Goal: Task Accomplishment & Management: Manage account settings

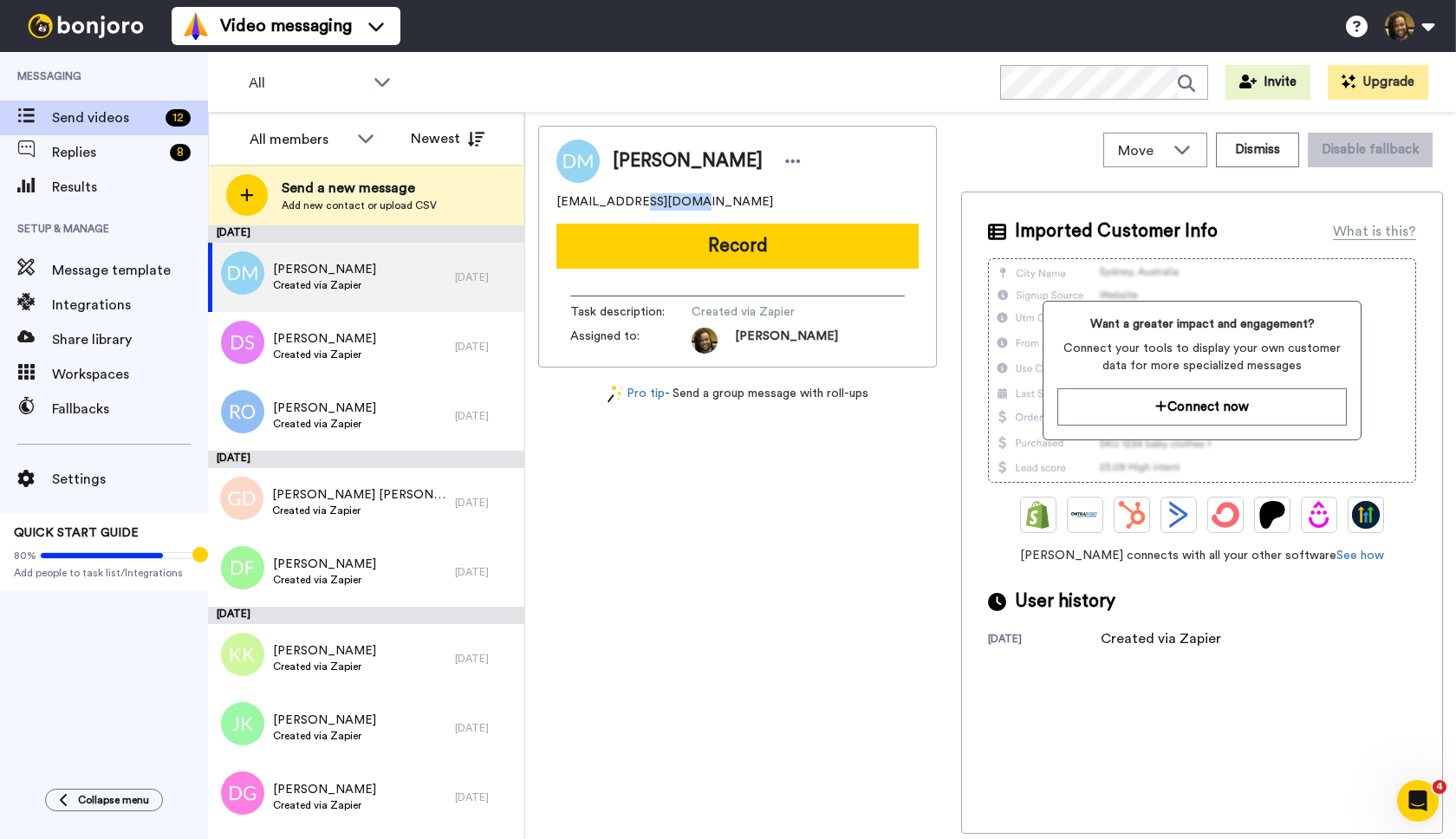
drag, startPoint x: 712, startPoint y: 208, endPoint x: 626, endPoint y: 212, distance: 86.1
click at [634, 209] on div "[EMAIL_ADDRESS][DOMAIN_NAME]" at bounding box center [737, 202] width 362 height 18
click at [690, 204] on div "[EMAIL_ADDRESS][DOMAIN_NAME]" at bounding box center [737, 202] width 362 height 18
drag, startPoint x: 698, startPoint y: 200, endPoint x: 591, endPoint y: 198, distance: 107.0
click at [556, 204] on div "[PERSON_NAME] [EMAIL_ADDRESS][DOMAIN_NAME] Record Task description : Created vi…" at bounding box center [737, 246] width 398 height 241
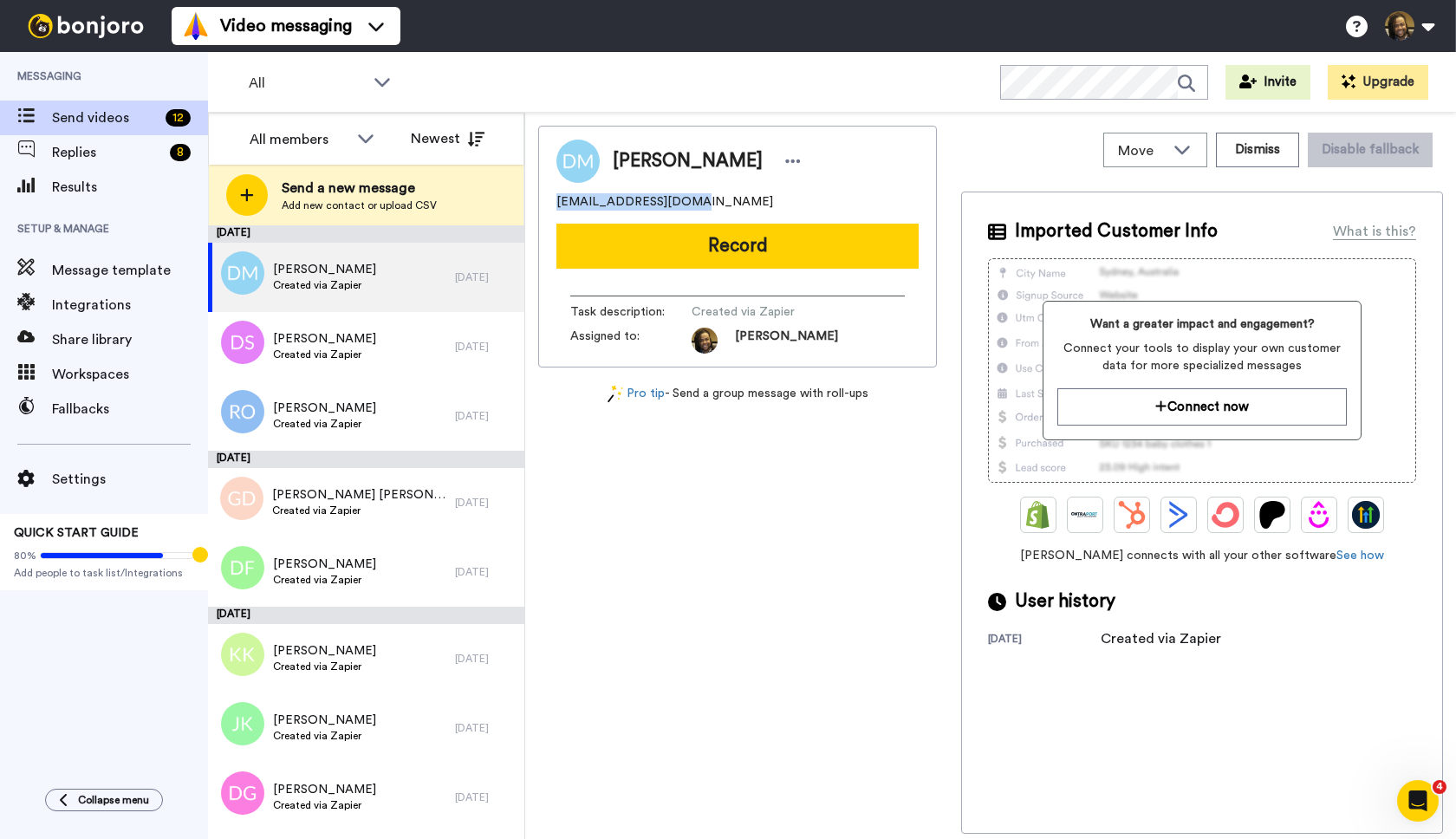
copy span "[EMAIL_ADDRESS][DOMAIN_NAME]"
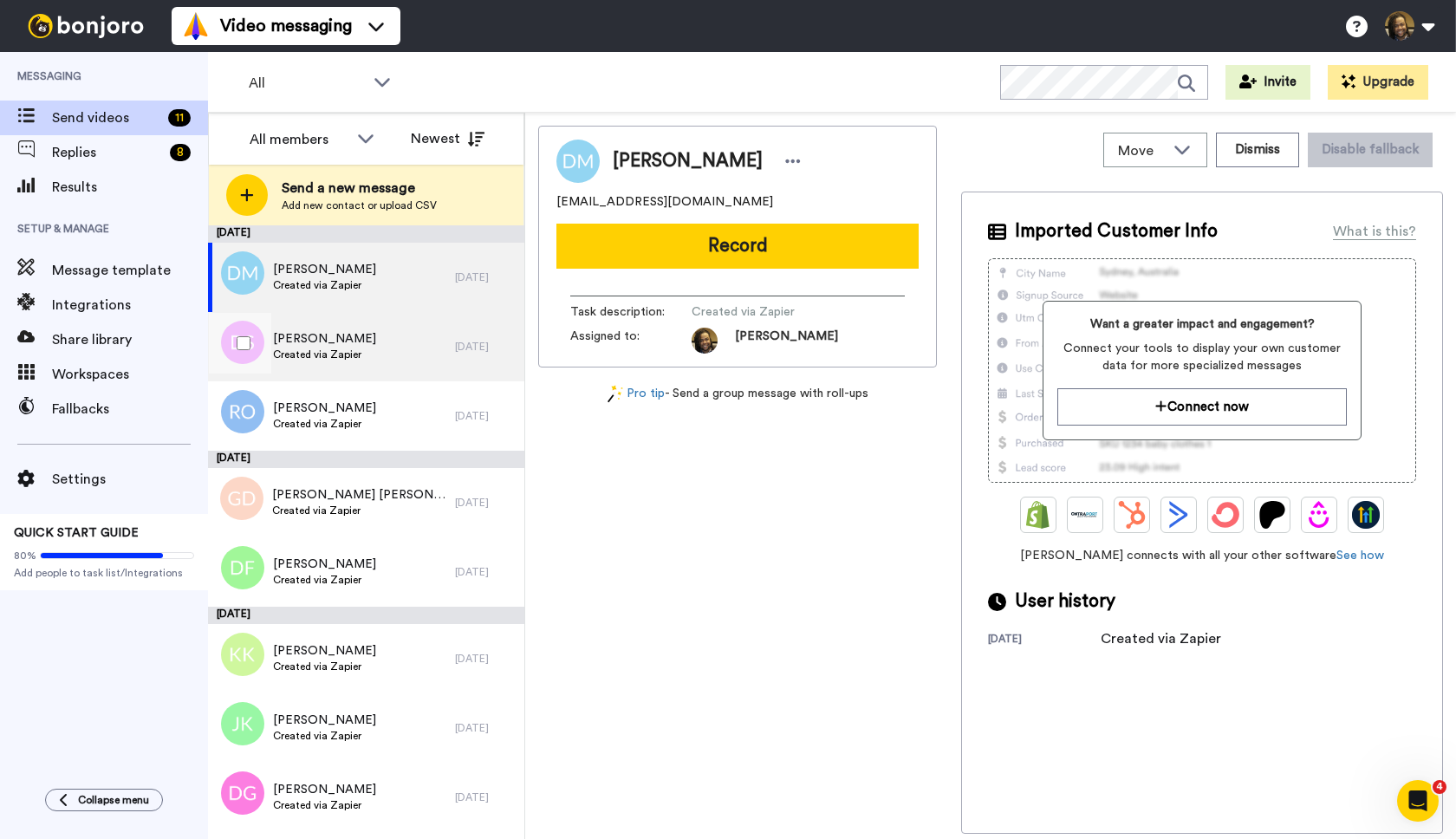
click at [427, 353] on div "[PERSON_NAME] Created via Zapier" at bounding box center [331, 346] width 247 height 69
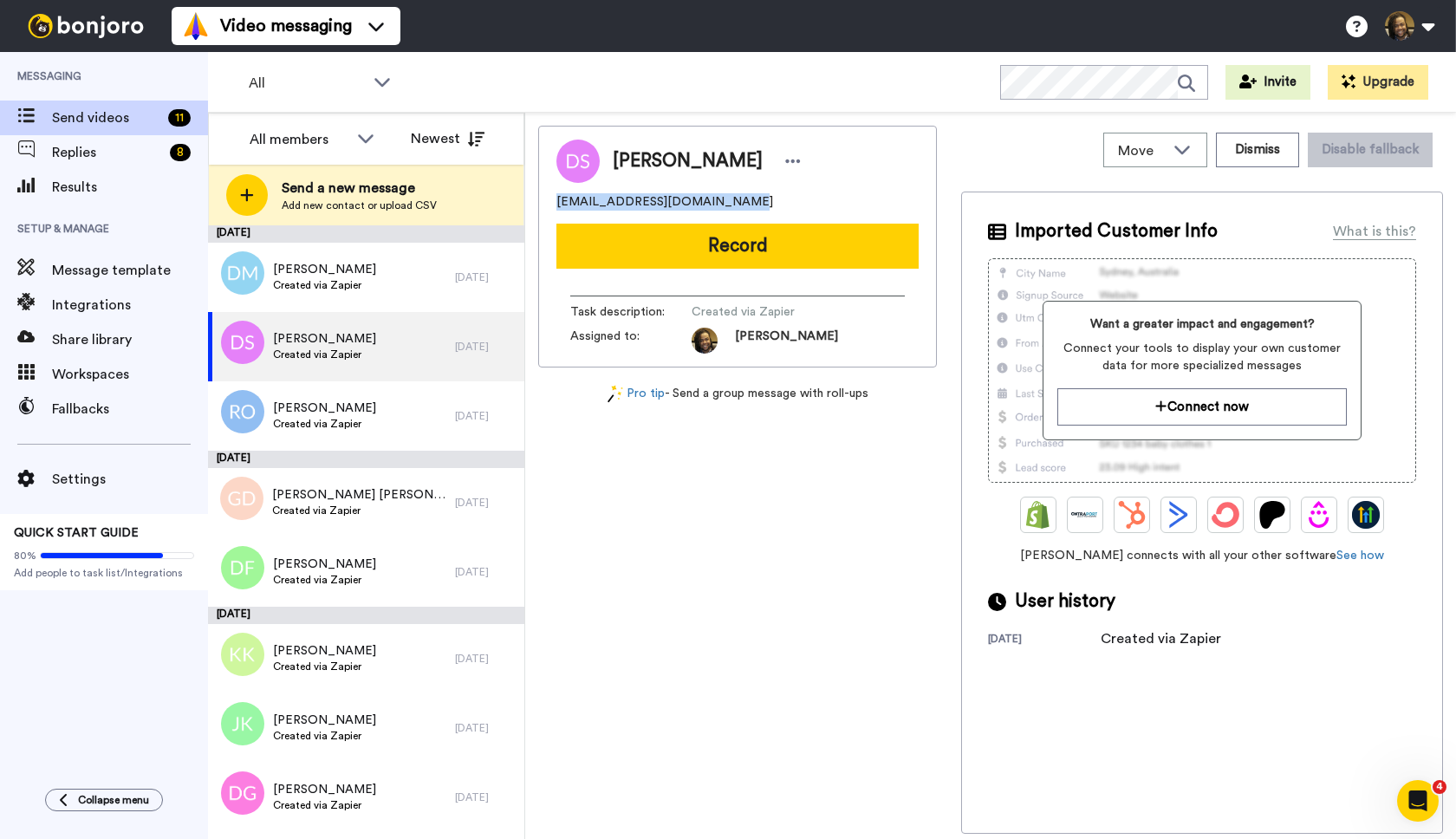
drag, startPoint x: 765, startPoint y: 204, endPoint x: 552, endPoint y: 201, distance: 213.0
click at [542, 200] on div "[PERSON_NAME] [PERSON_NAME][EMAIL_ADDRESS][DOMAIN_NAME] Record Task description…" at bounding box center [737, 246] width 398 height 241
copy span "[EMAIL_ADDRESS][DOMAIN_NAME]"
click at [785, 166] on icon at bounding box center [793, 161] width 16 height 18
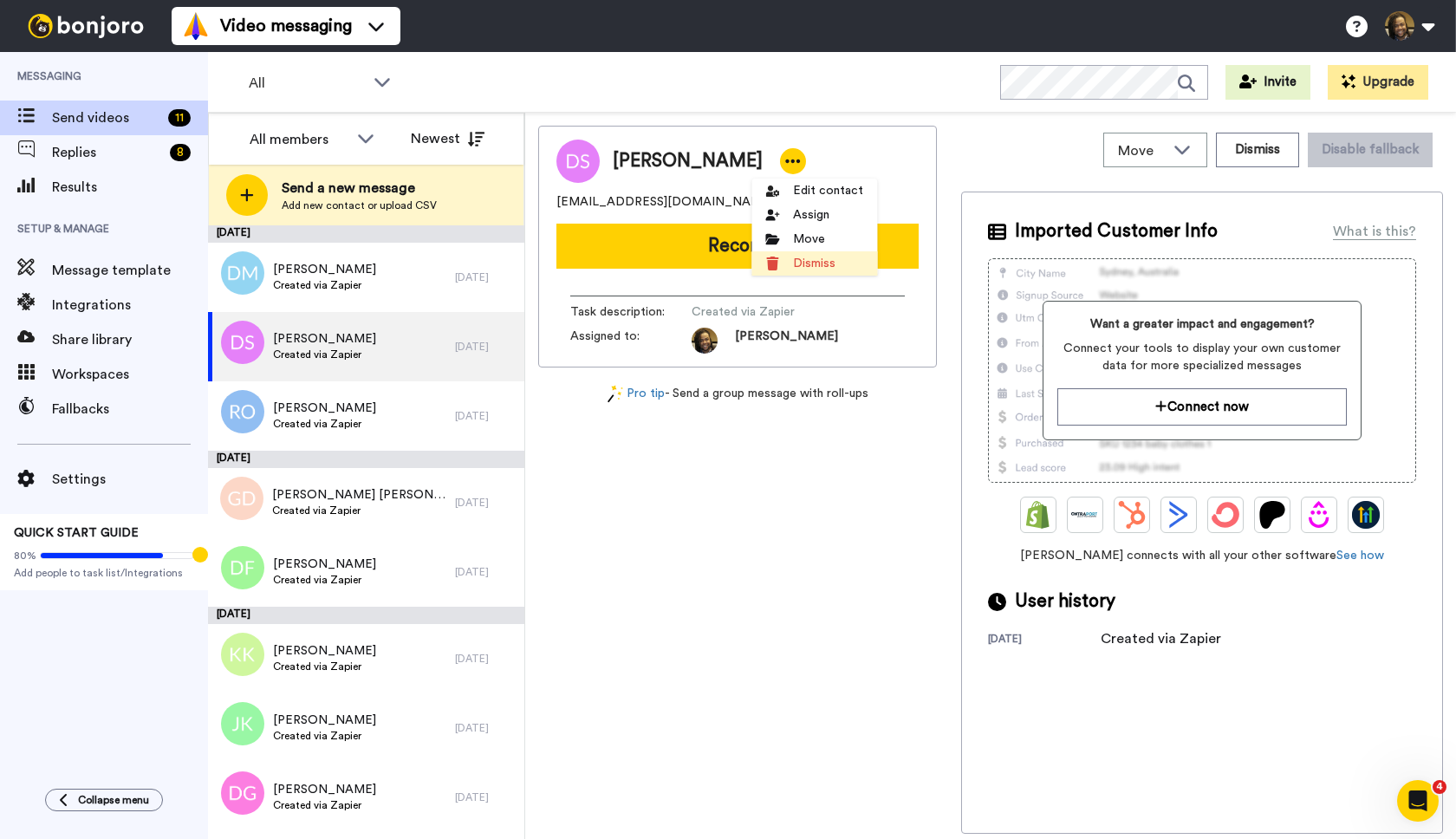
click at [837, 264] on li "Dismiss" at bounding box center [814, 263] width 126 height 25
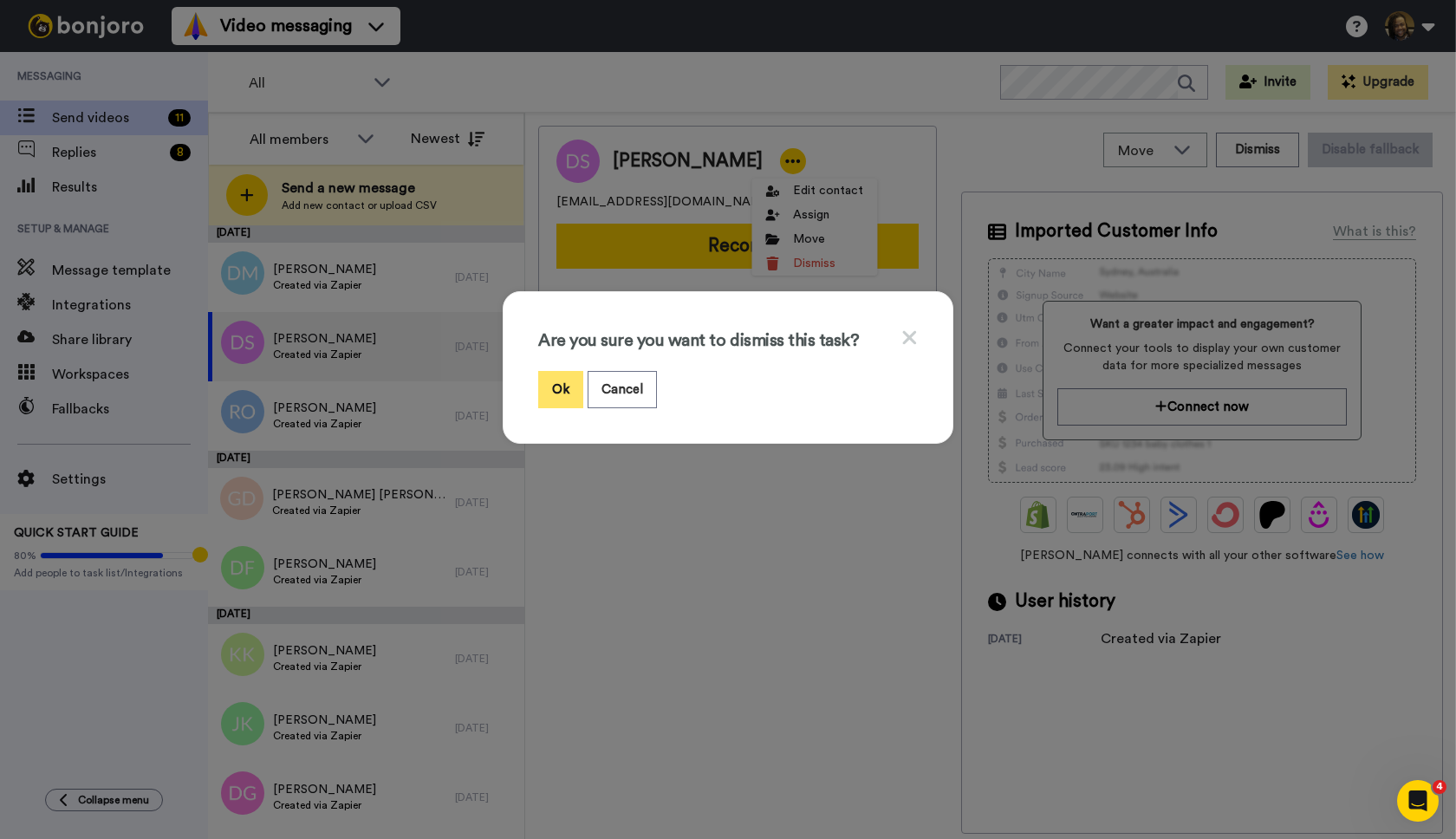
click at [569, 389] on button "Ok" at bounding box center [560, 390] width 45 height 37
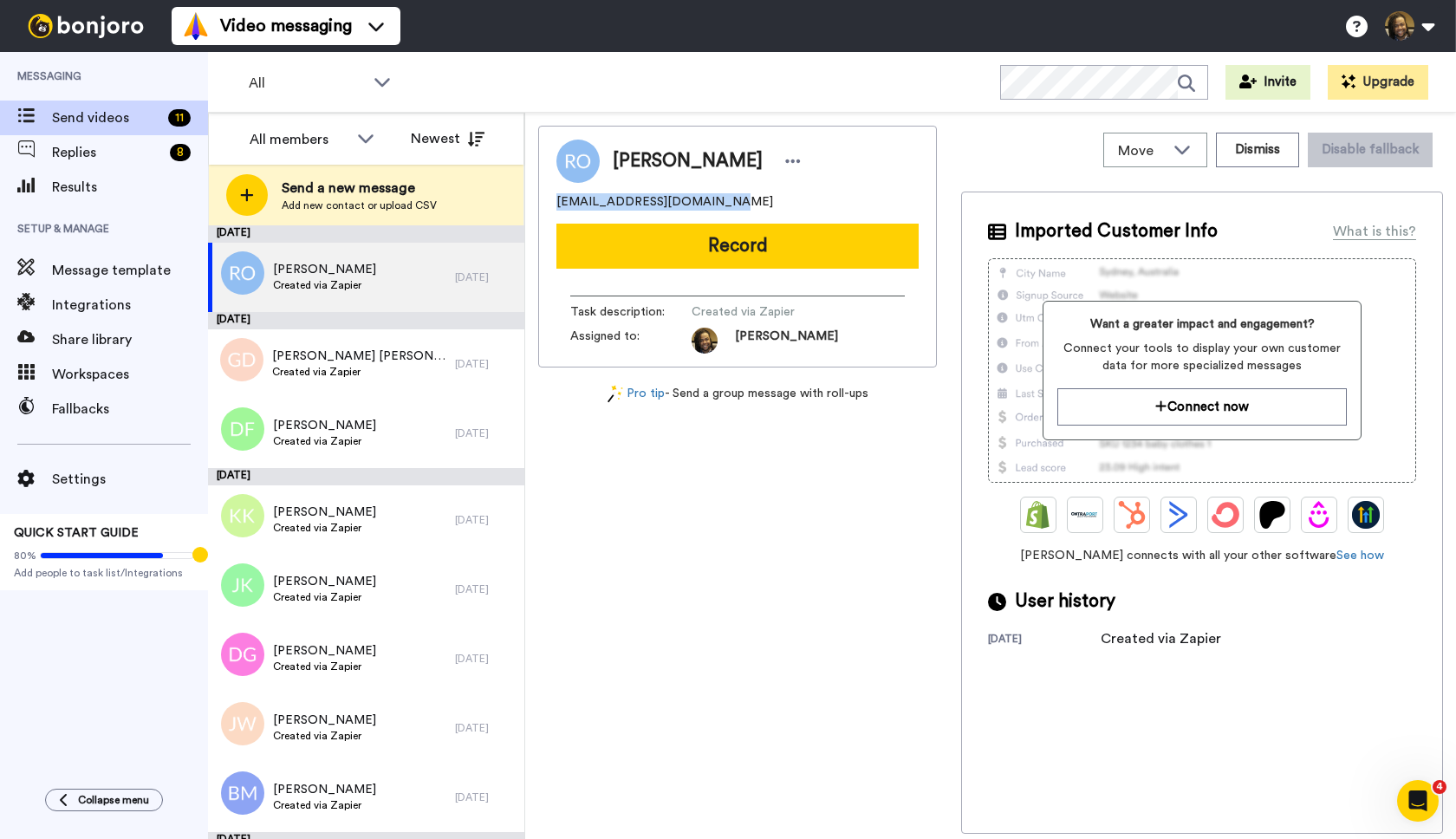
drag, startPoint x: 734, startPoint y: 200, endPoint x: 579, endPoint y: 196, distance: 155.1
click at [574, 191] on div "[PERSON_NAME] [EMAIL_ADDRESS][DOMAIN_NAME]" at bounding box center [737, 175] width 362 height 71
copy span "[EMAIL_ADDRESS][DOMAIN_NAME]"
click at [786, 161] on icon at bounding box center [793, 161] width 15 height 4
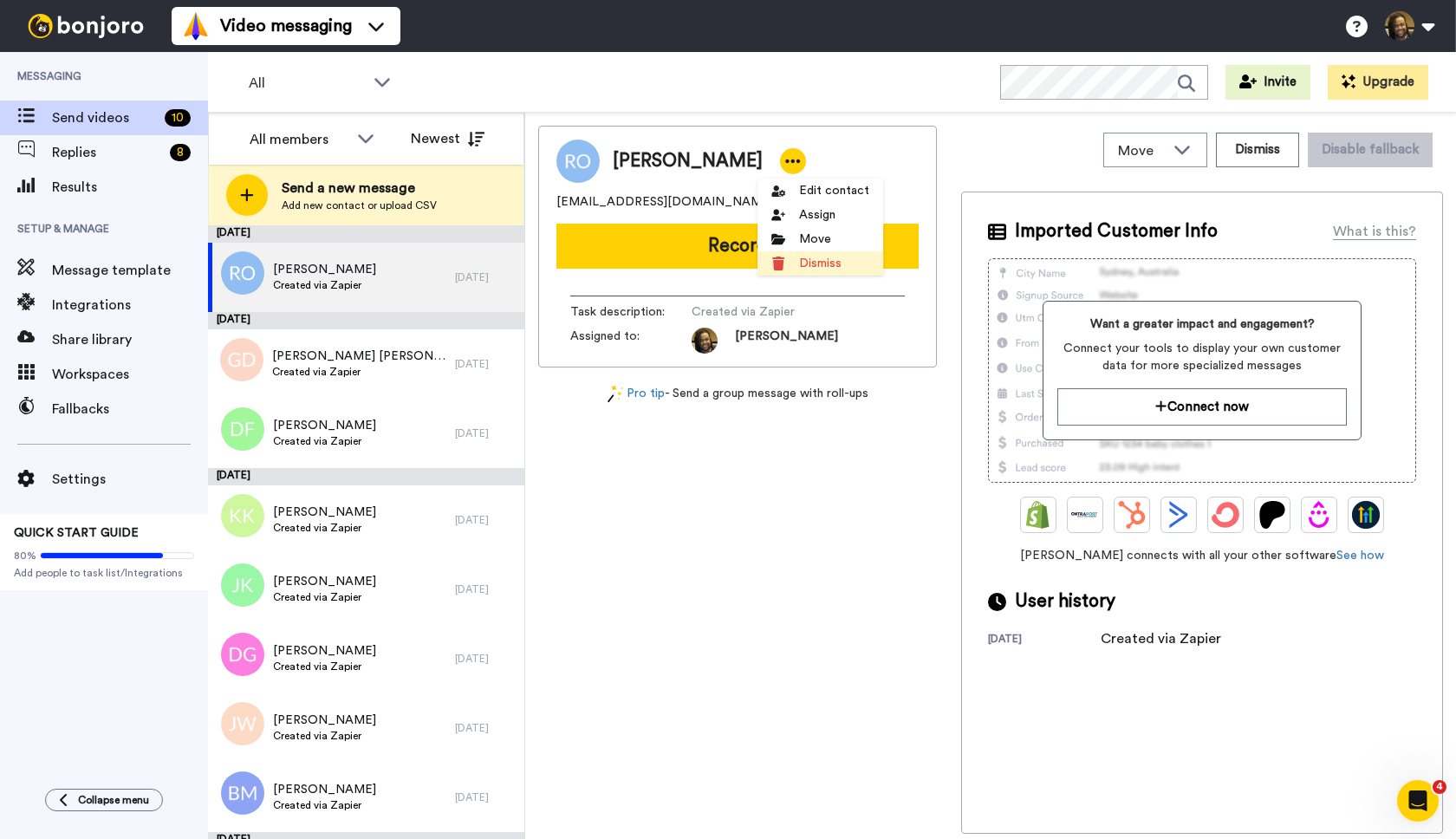
click at [806, 268] on li "Dismiss" at bounding box center [820, 263] width 126 height 25
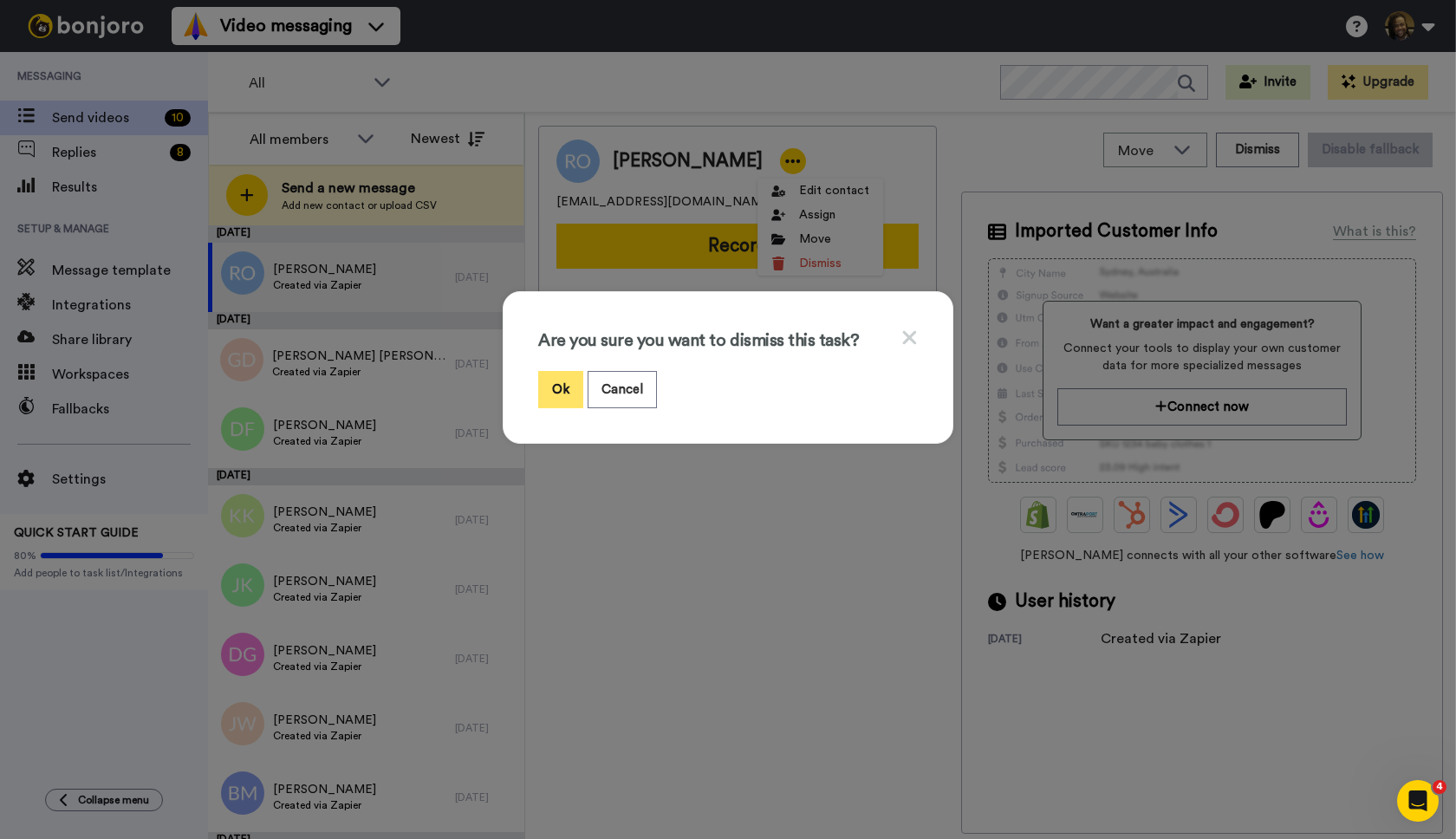
click at [549, 371] on button "Ok" at bounding box center [560, 390] width 45 height 37
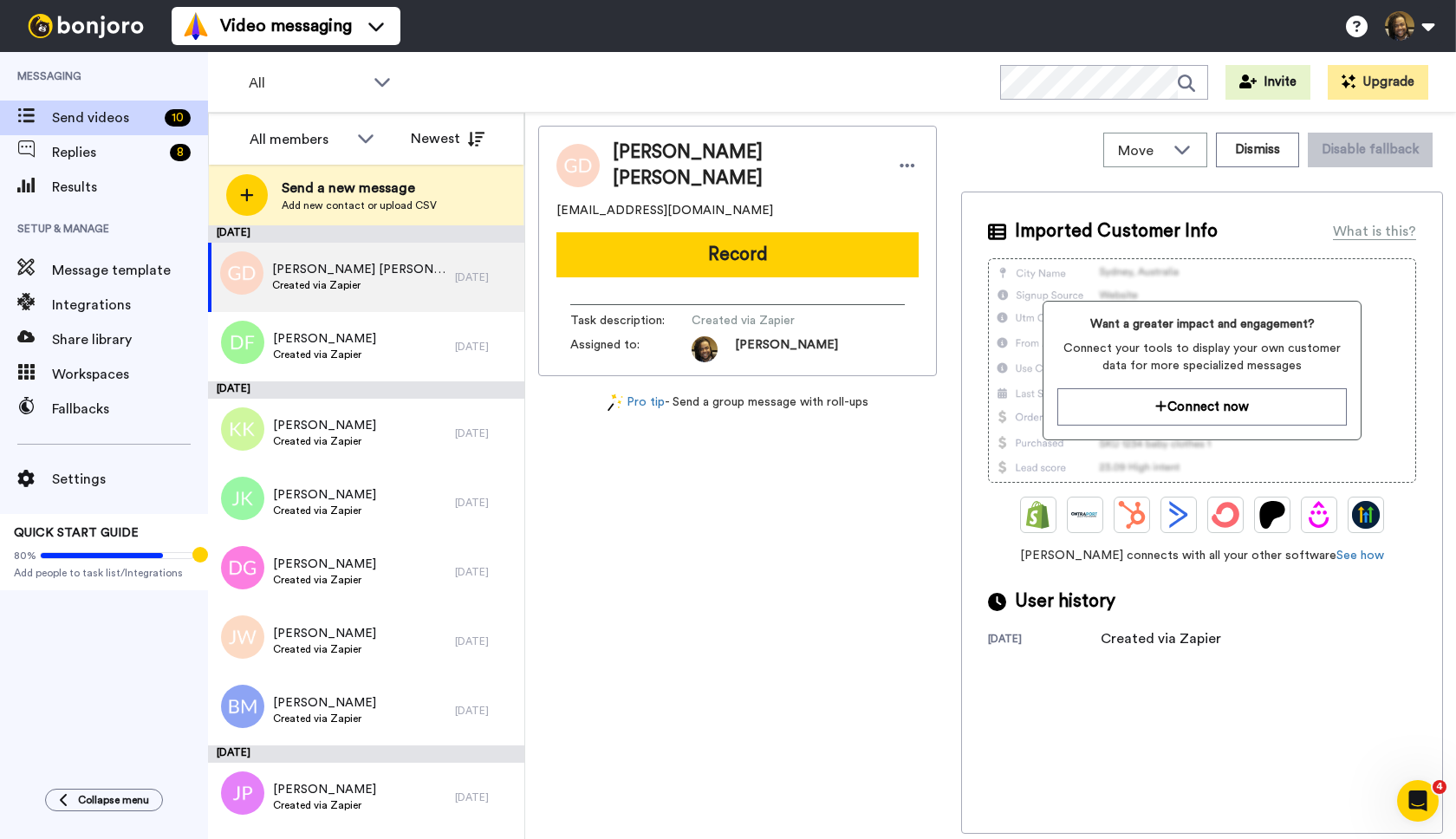
drag, startPoint x: 723, startPoint y: 190, endPoint x: 580, endPoint y: 197, distance: 143.2
click at [556, 192] on div "[PERSON_NAME] [PERSON_NAME] [EMAIL_ADDRESS][DOMAIN_NAME]" at bounding box center [737, 179] width 362 height 80
drag, startPoint x: 622, startPoint y: 194, endPoint x: 555, endPoint y: 197, distance: 67.1
click at [555, 197] on div "[PERSON_NAME] [PERSON_NAME] [PERSON_NAME][EMAIL_ADDRESS][DOMAIN_NAME] Record Ta…" at bounding box center [737, 250] width 398 height 250
copy span "[EMAIL_ADDRESS][DOMAIN_NAME]"
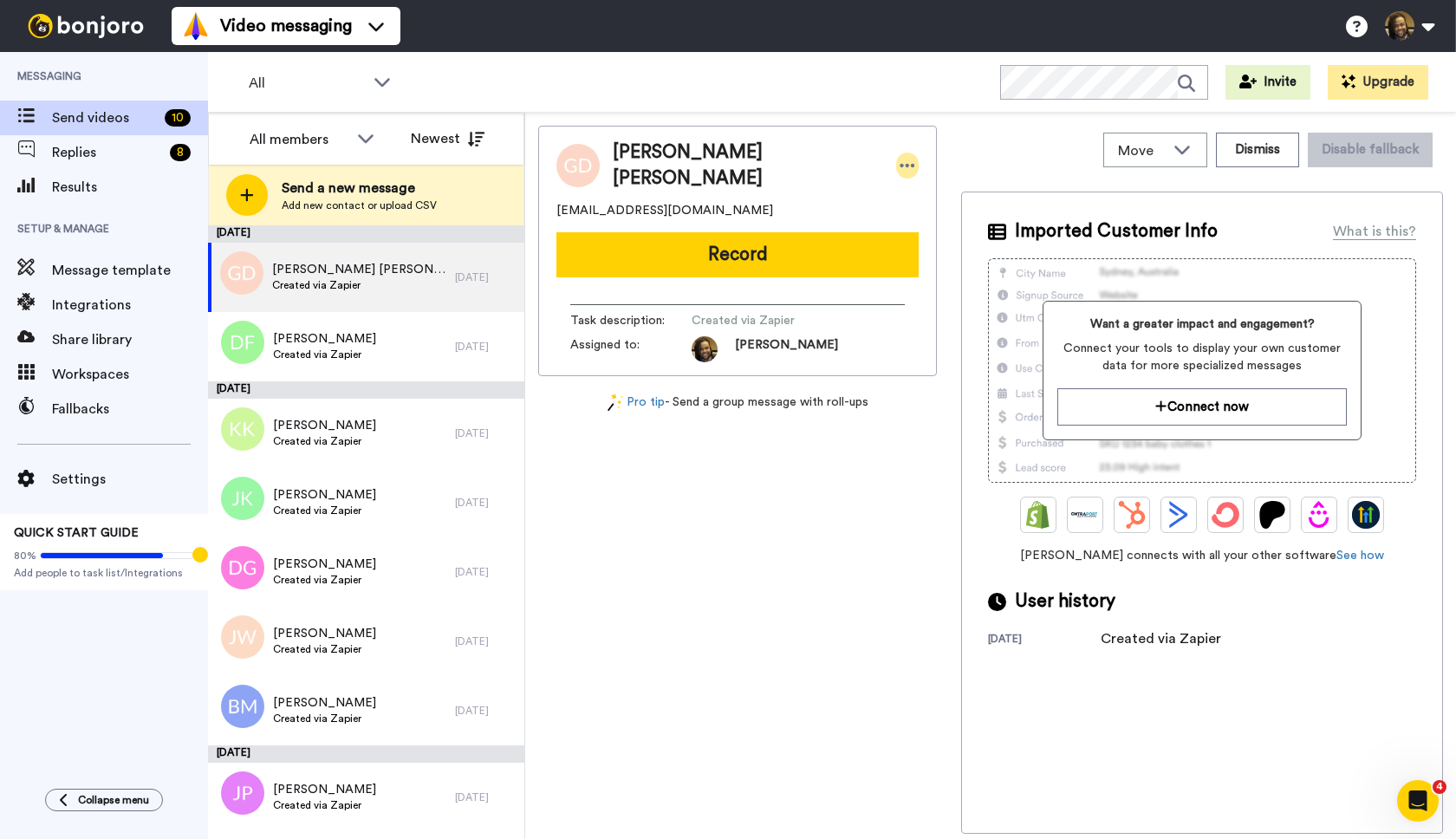
click at [764, 154] on div "[PERSON_NAME] [PERSON_NAME]" at bounding box center [737, 165] width 362 height 52
click at [900, 157] on icon at bounding box center [907, 166] width 16 height 18
click at [795, 265] on li "Dismiss" at bounding box center [800, 263] width 126 height 25
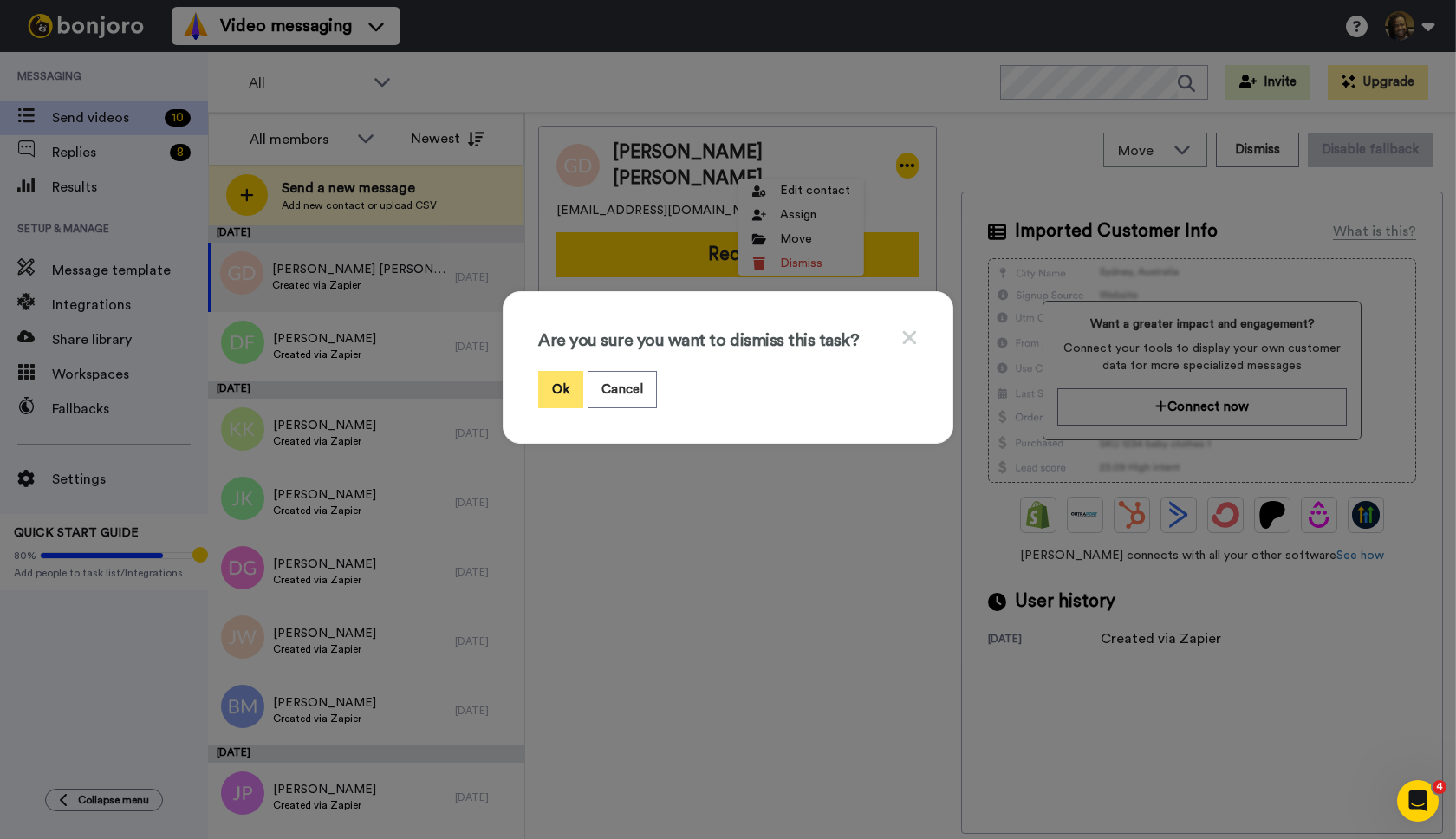
click at [556, 391] on button "Ok" at bounding box center [560, 390] width 45 height 37
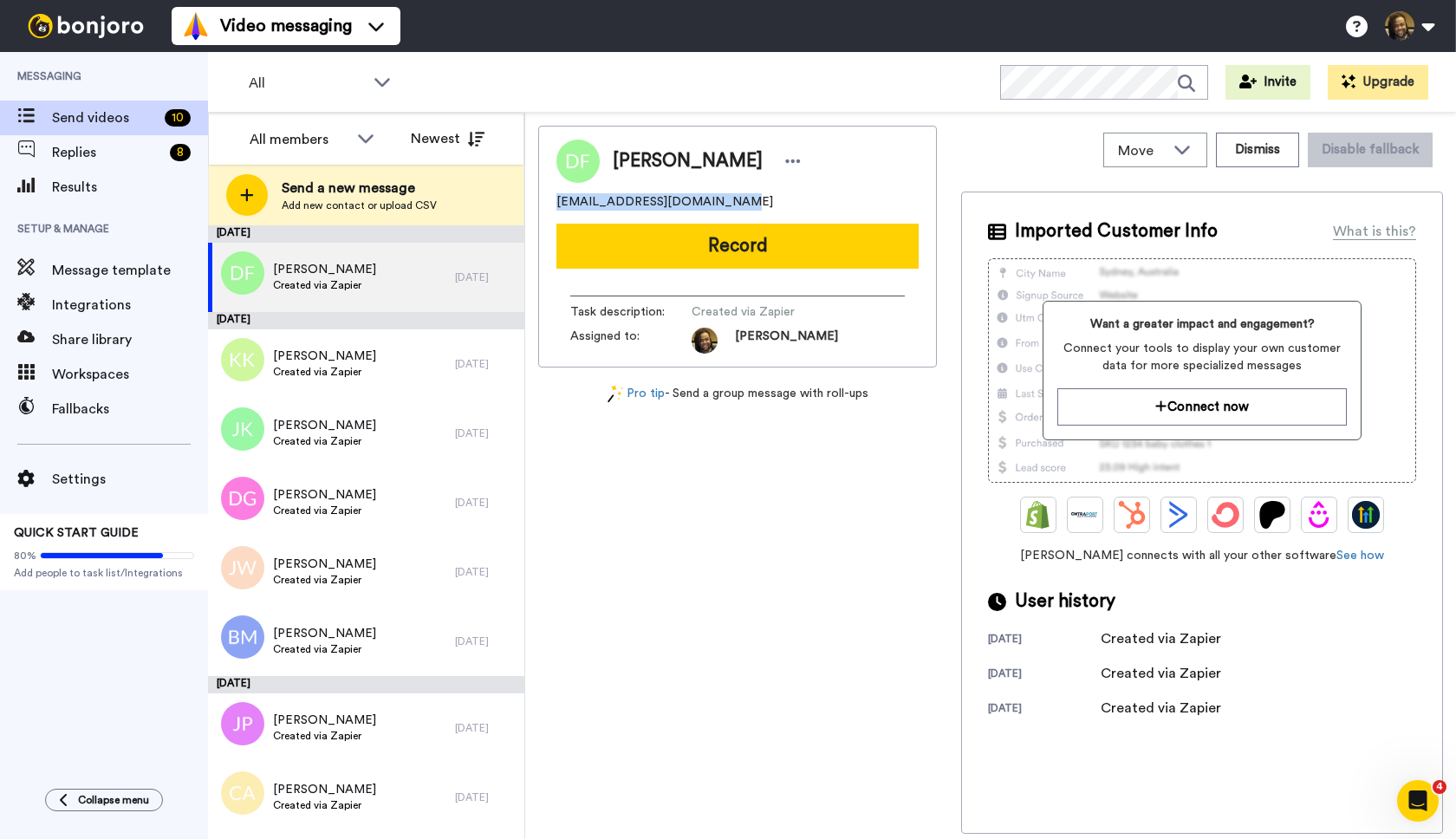
drag, startPoint x: 746, startPoint y: 207, endPoint x: 553, endPoint y: 201, distance: 193.1
click at [549, 201] on div "[PERSON_NAME] [EMAIL_ADDRESS][DOMAIN_NAME] Record Task description : Created vi…" at bounding box center [737, 246] width 398 height 241
copy span "[EMAIL_ADDRESS][DOMAIN_NAME]"
click at [785, 163] on icon at bounding box center [793, 161] width 16 height 18
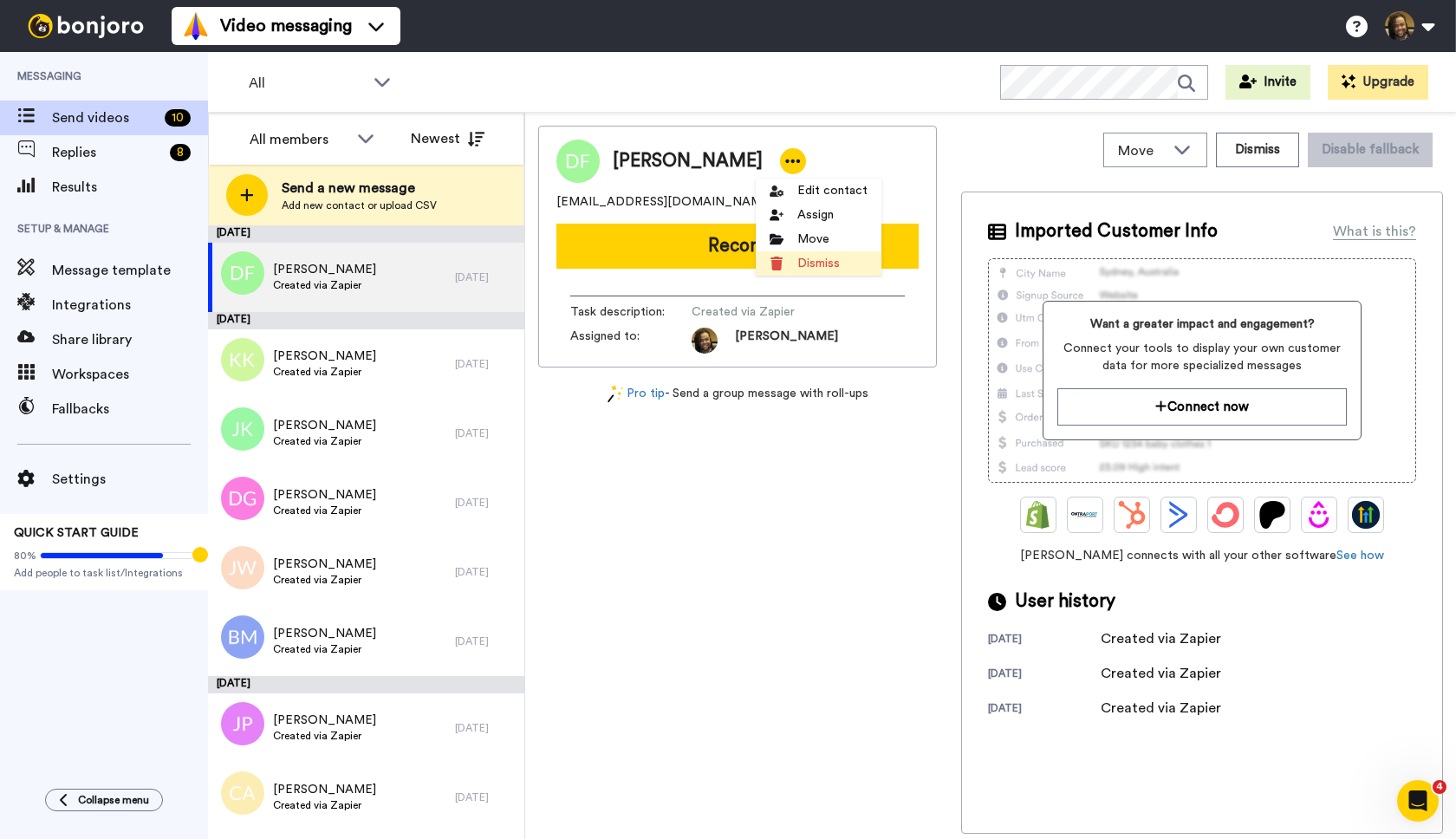
click at [804, 268] on li "Dismiss" at bounding box center [818, 263] width 126 height 25
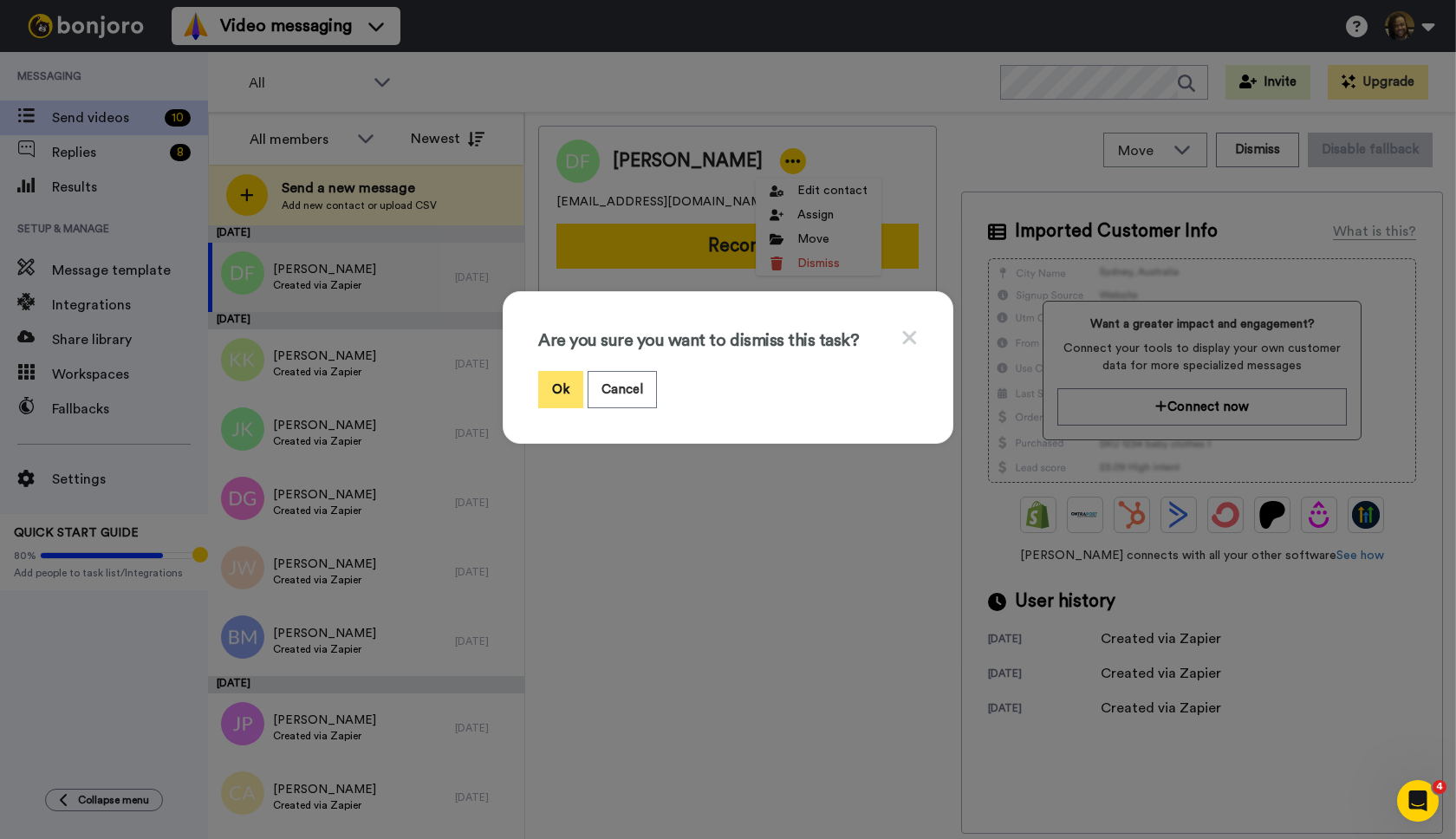
click at [553, 398] on button "Ok" at bounding box center [560, 390] width 45 height 37
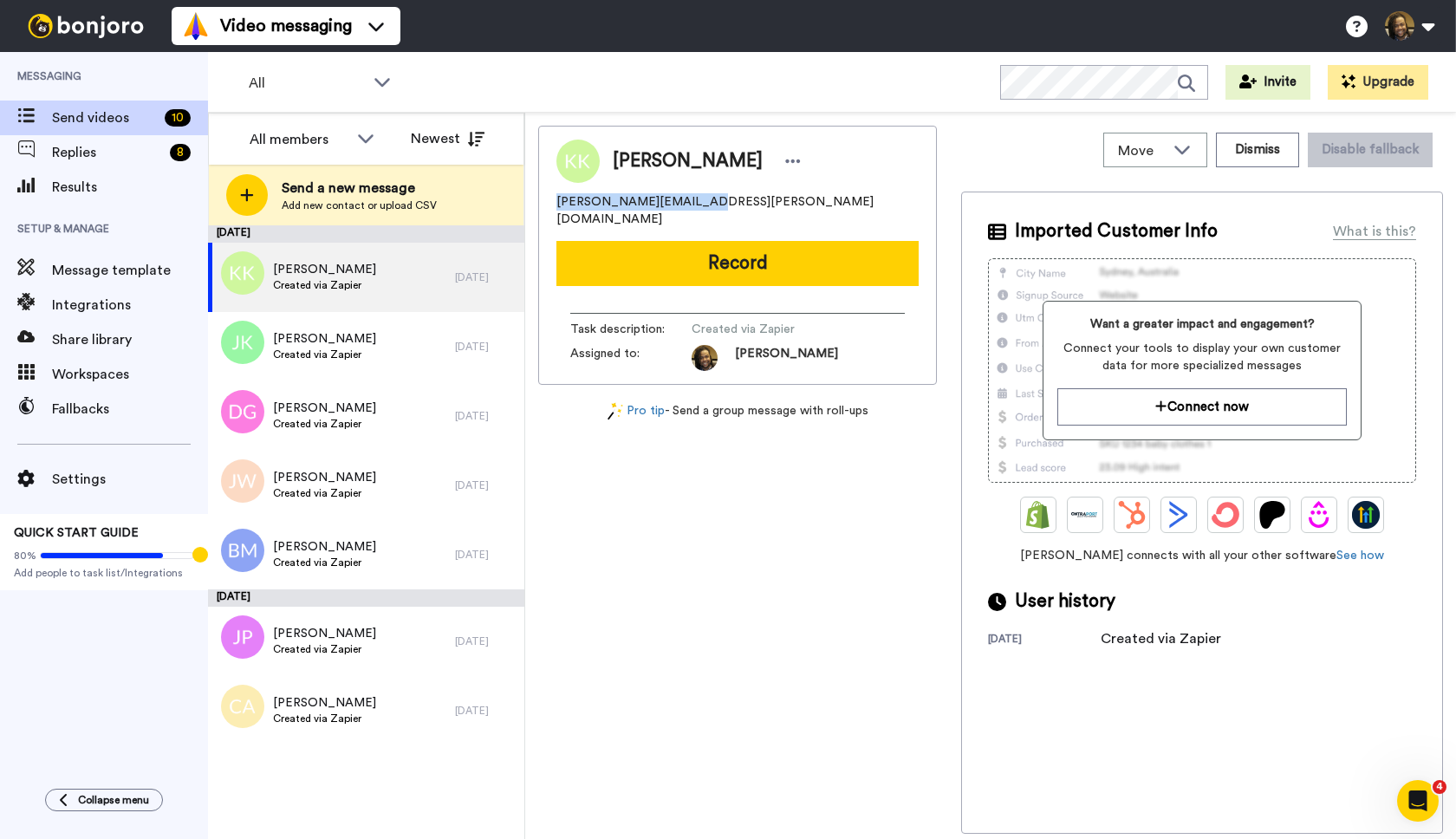
drag, startPoint x: 696, startPoint y: 200, endPoint x: 565, endPoint y: 204, distance: 131.1
click at [550, 202] on div "[PERSON_NAME] [PERSON_NAME][EMAIL_ADDRESS][PERSON_NAME][DOMAIN_NAME] Record Tas…" at bounding box center [737, 255] width 398 height 259
copy span "[PERSON_NAME][EMAIL_ADDRESS][PERSON_NAME][DOMAIN_NAME]"
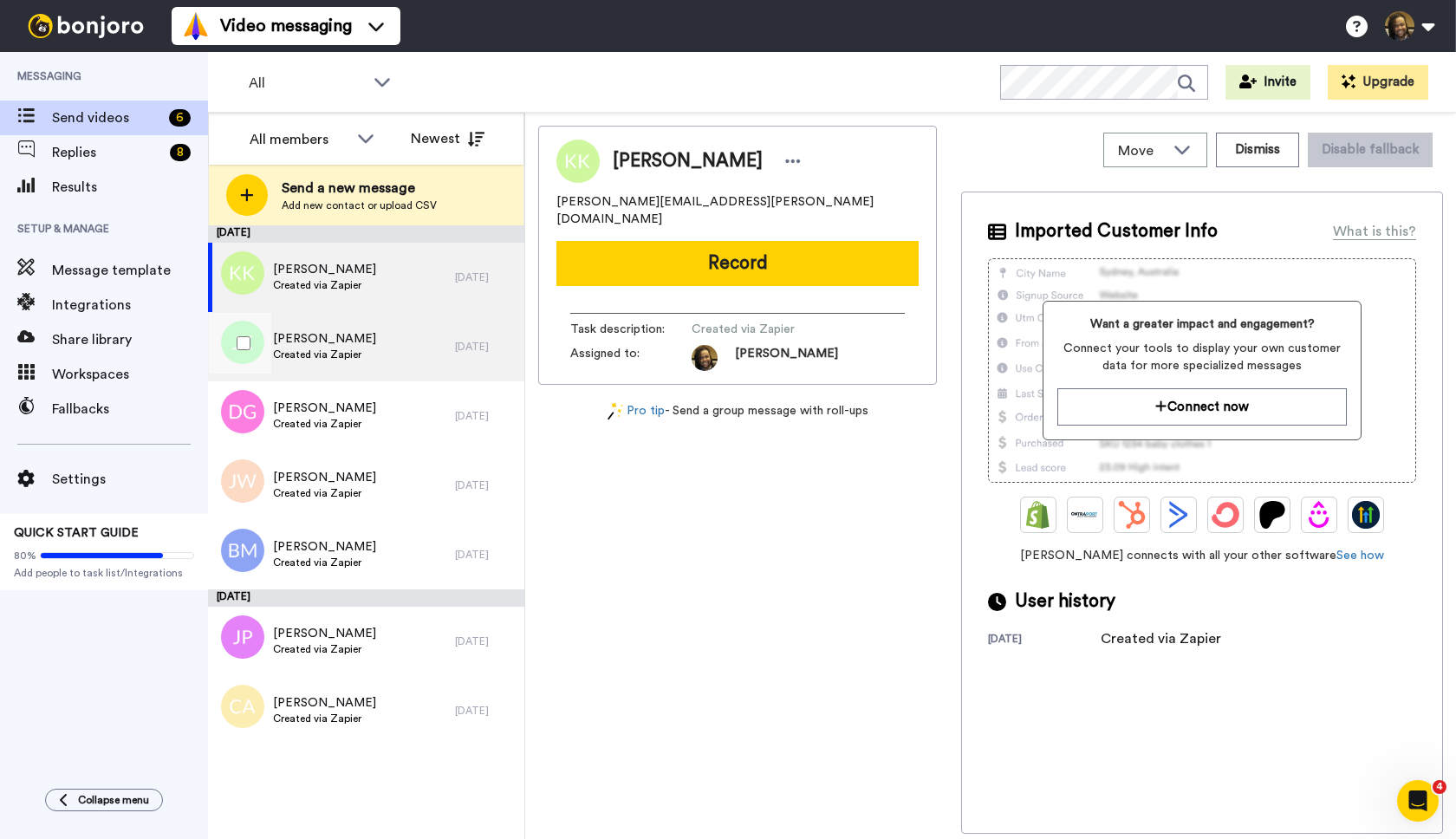
click at [411, 350] on div "[PERSON_NAME] Created via Zapier" at bounding box center [331, 346] width 247 height 69
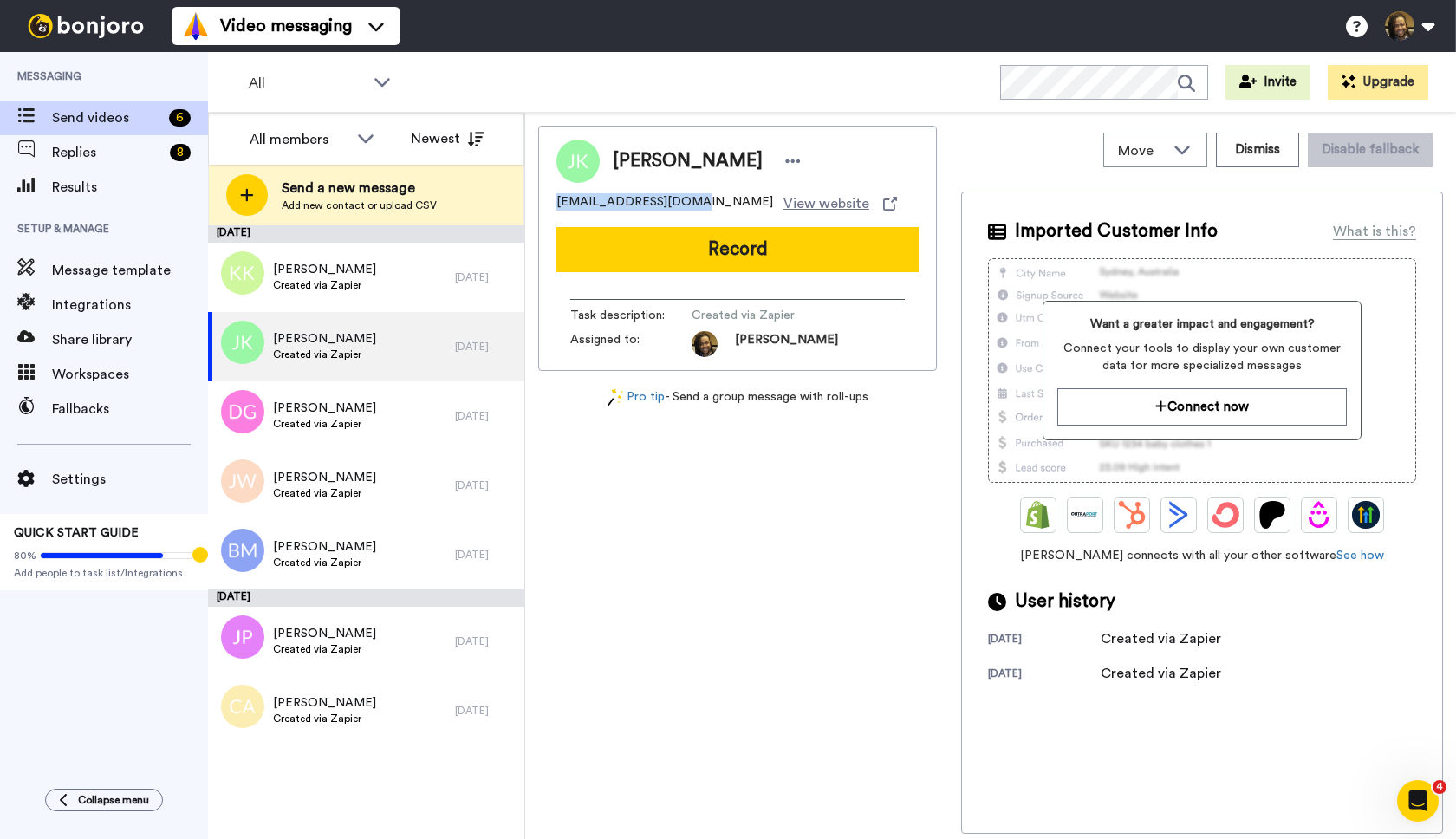
drag, startPoint x: 655, startPoint y: 200, endPoint x: 562, endPoint y: 203, distance: 93.0
click at [552, 203] on div "[PERSON_NAME] [EMAIL_ADDRESS][DOMAIN_NAME] View website Record Task description…" at bounding box center [737, 247] width 398 height 245
copy span "[EMAIL_ADDRESS][DOMAIN_NAME]"
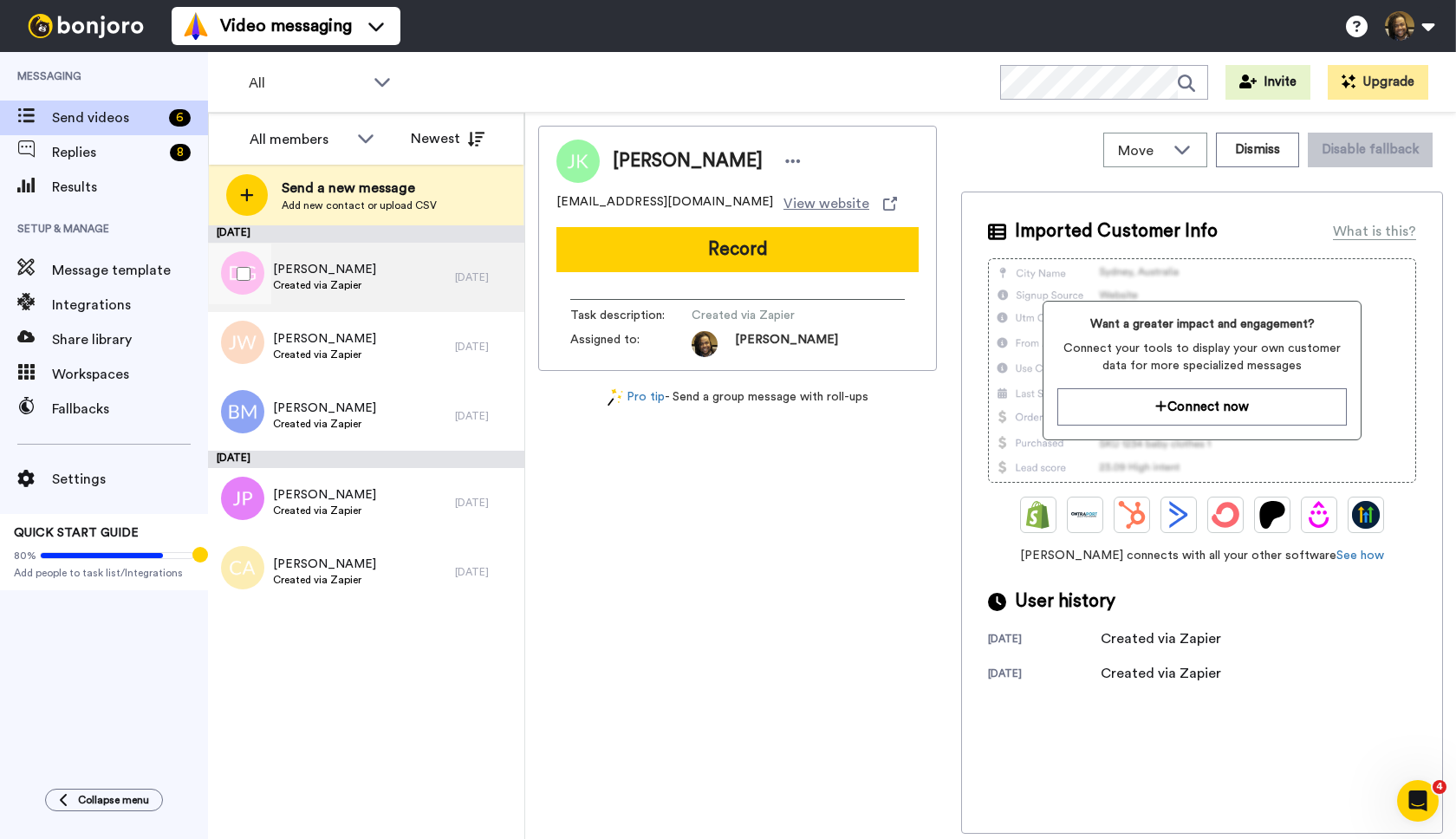
click at [387, 281] on div "[PERSON_NAME] Created via Zapier" at bounding box center [331, 276] width 247 height 69
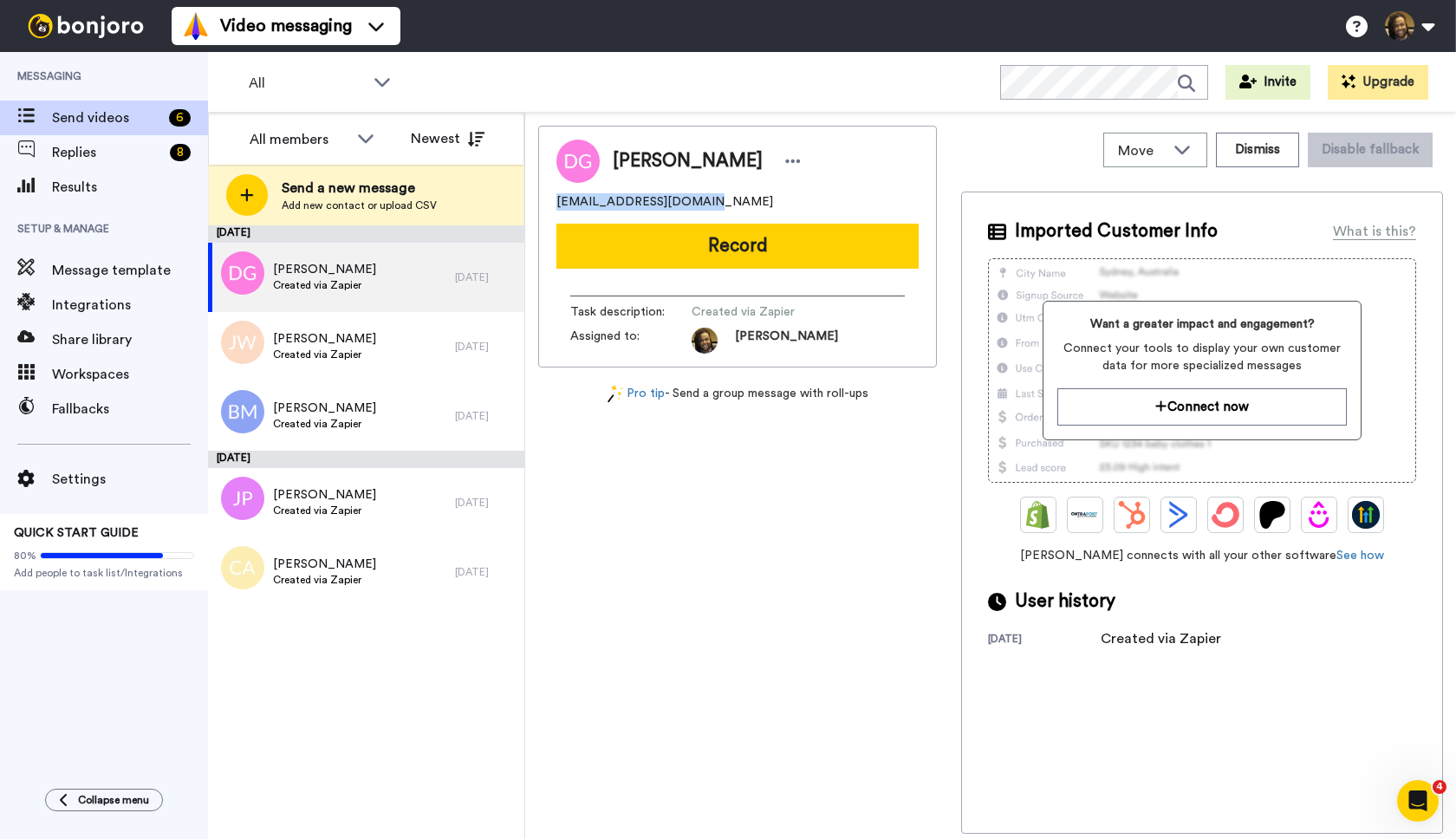
drag, startPoint x: 699, startPoint y: 199, endPoint x: 570, endPoint y: 199, distance: 129.0
click at [541, 201] on div "[PERSON_NAME] [EMAIL_ADDRESS][DOMAIN_NAME] Record Task description : Created vi…" at bounding box center [737, 246] width 398 height 241
copy span "[EMAIL_ADDRESS][DOMAIN_NAME]"
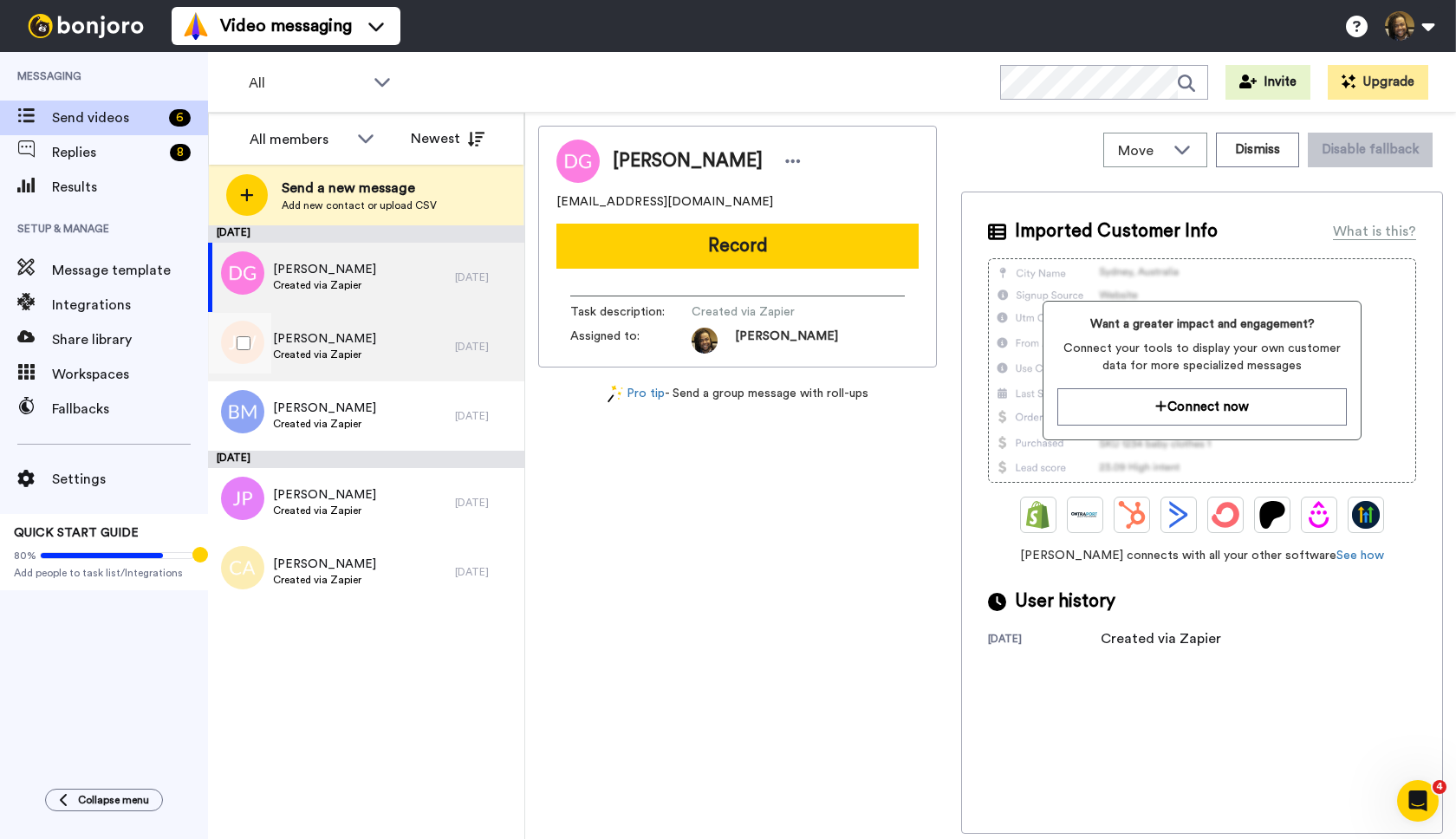
click at [373, 336] on span "[PERSON_NAME]" at bounding box center [325, 339] width 104 height 18
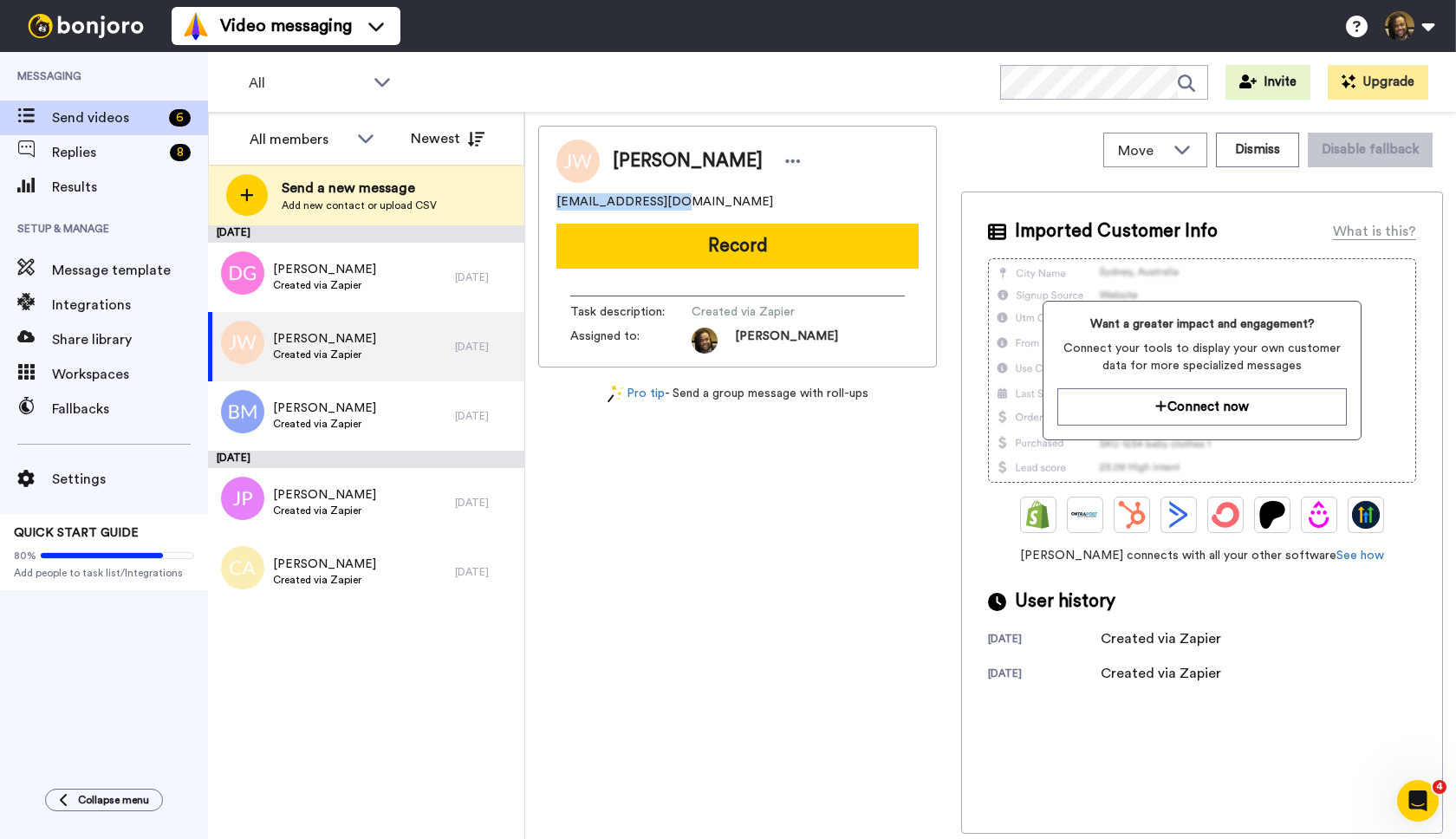
drag, startPoint x: 692, startPoint y: 197, endPoint x: 574, endPoint y: 204, distance: 118.2
click at [554, 204] on div "[PERSON_NAME] [EMAIL_ADDRESS][DOMAIN_NAME] Record Task description : Created vi…" at bounding box center [737, 246] width 398 height 241
copy span "[EMAIL_ADDRESS][DOMAIN_NAME]"
click at [806, 162] on div at bounding box center [793, 161] width 26 height 26
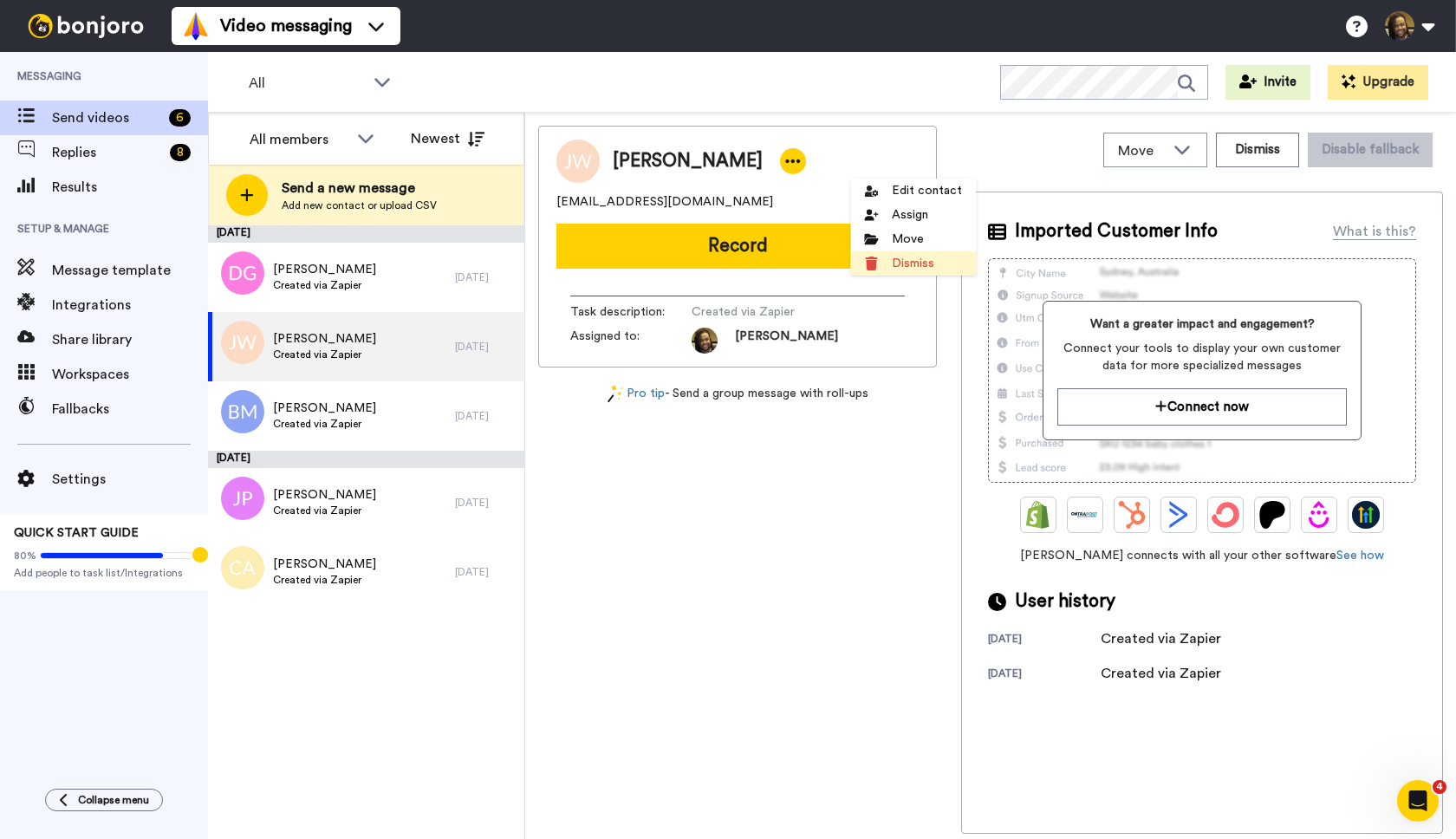
click at [888, 259] on li "Dismiss" at bounding box center [913, 263] width 126 height 25
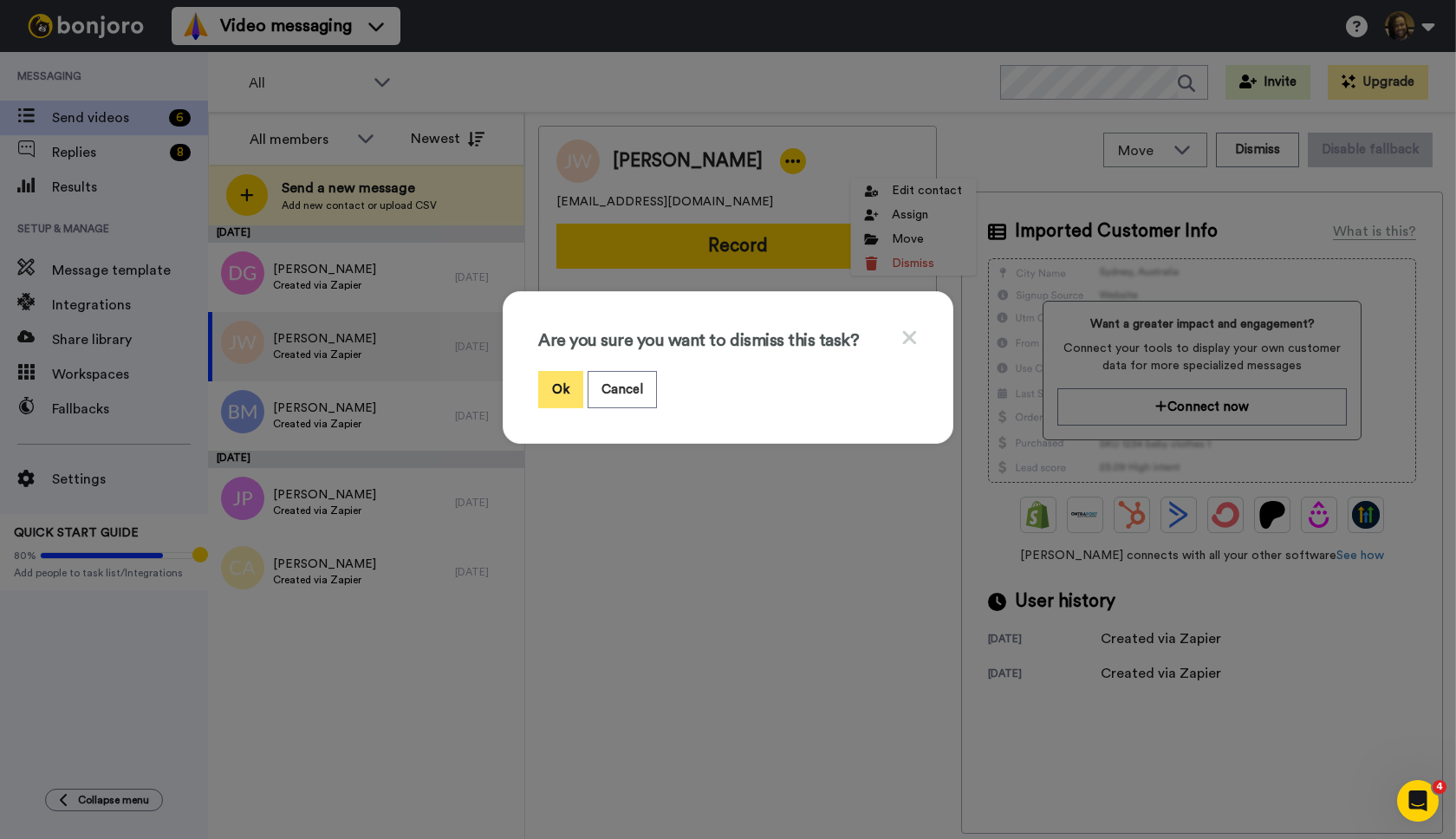
click at [570, 384] on button "Ok" at bounding box center [560, 390] width 45 height 37
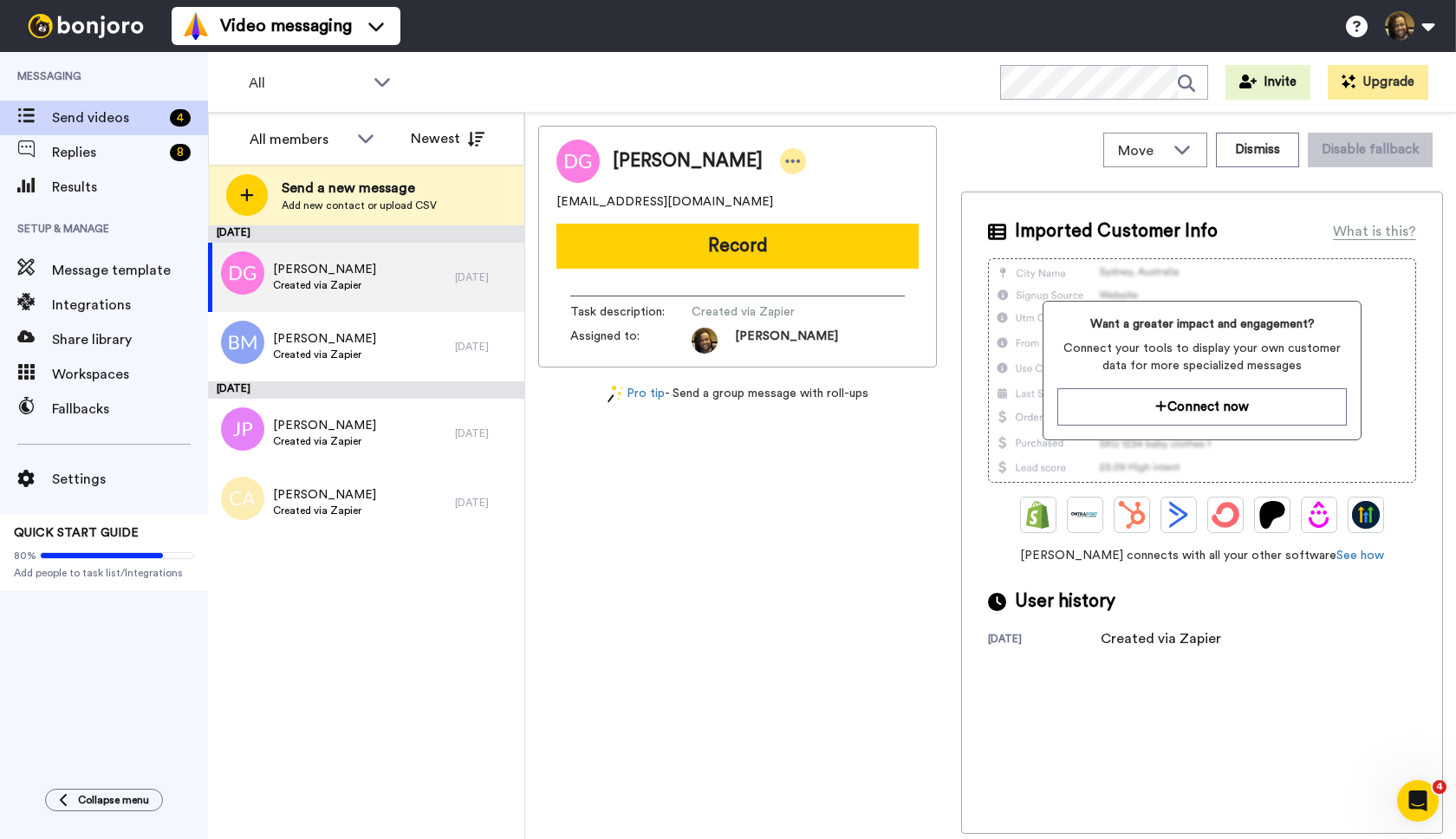
click at [785, 154] on icon at bounding box center [793, 161] width 16 height 18
click at [794, 260] on li "Dismiss" at bounding box center [808, 263] width 126 height 25
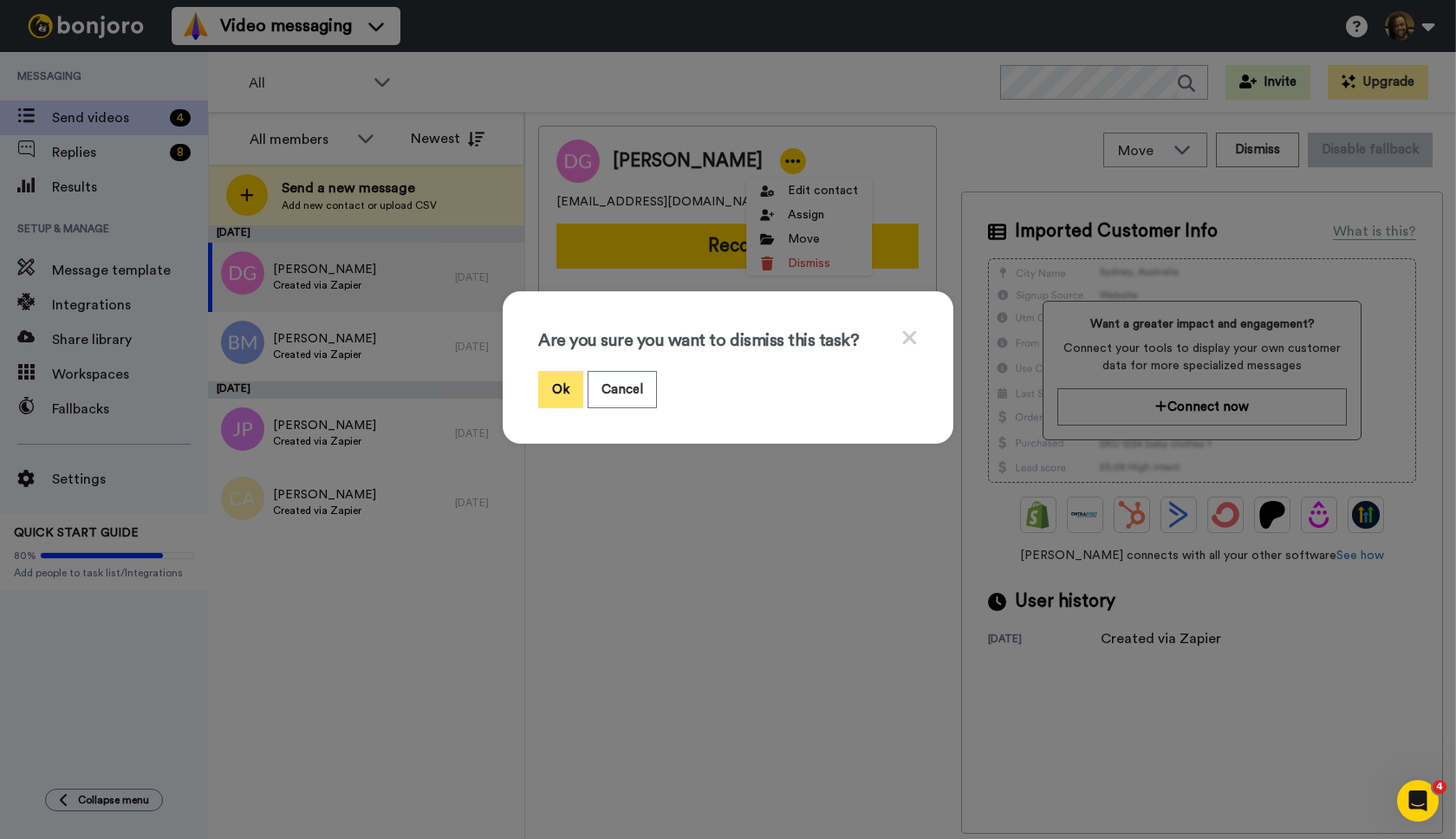
click at [560, 379] on button "Ok" at bounding box center [560, 390] width 45 height 37
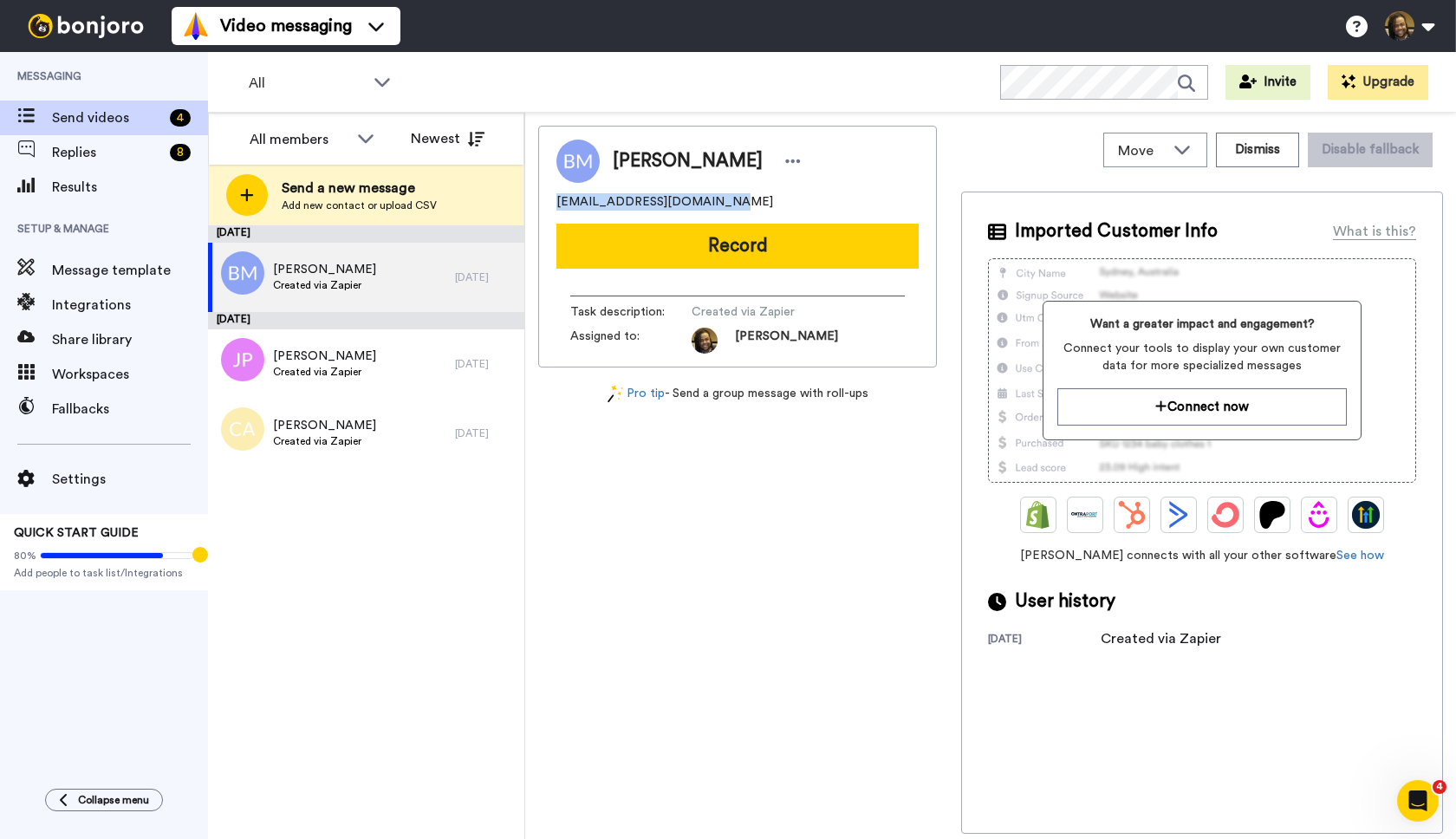
drag, startPoint x: 732, startPoint y: 201, endPoint x: 574, endPoint y: 206, distance: 158.1
click at [534, 201] on div "Move WORKSPACES View all Onboarding New Member + Add a new workspace Dismiss Di…" at bounding box center [990, 475] width 931 height 726
copy span "[EMAIL_ADDRESS][DOMAIN_NAME]"
click at [785, 161] on icon at bounding box center [793, 161] width 16 height 18
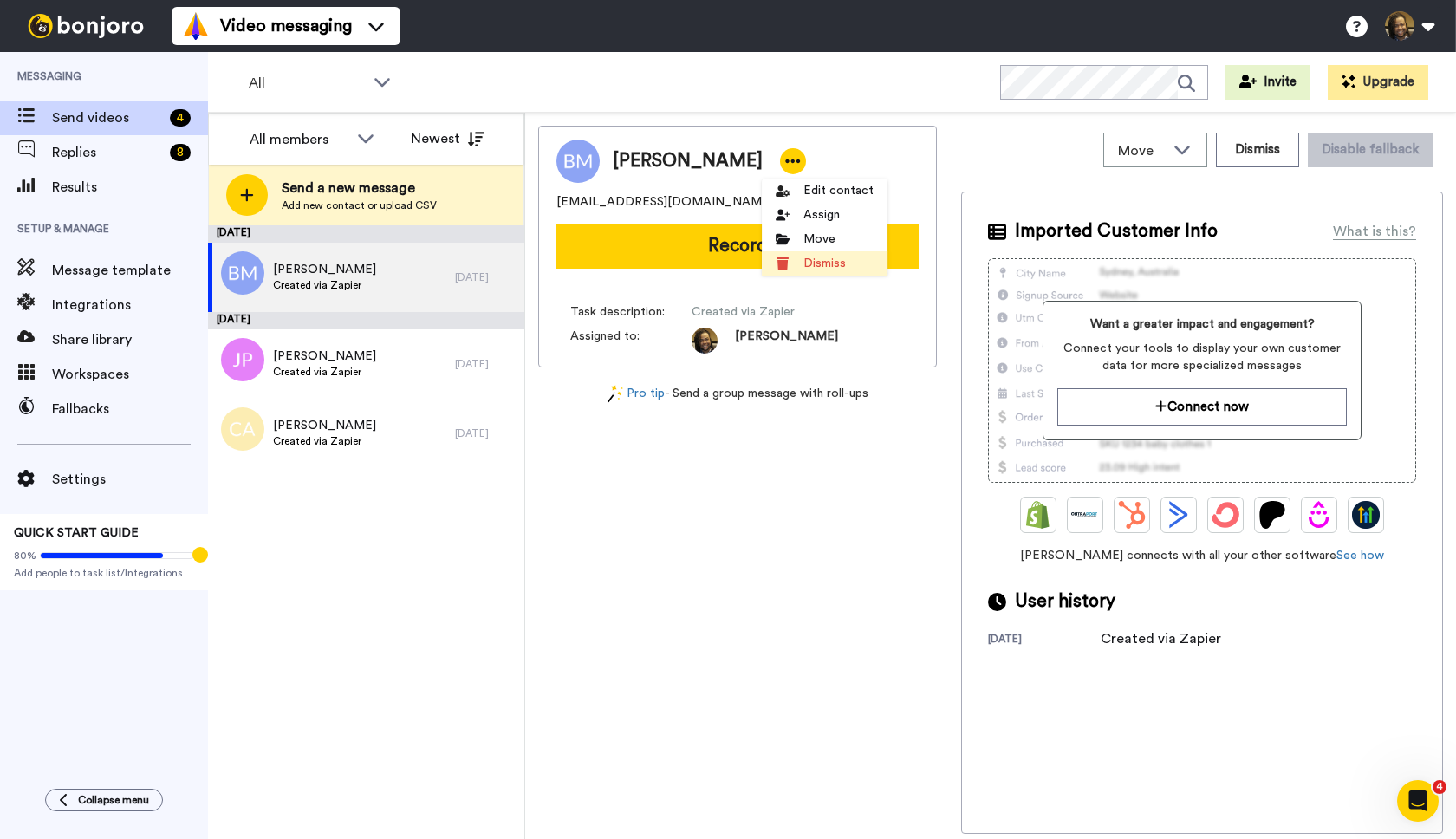
click at [807, 269] on li "Dismiss" at bounding box center [824, 263] width 126 height 25
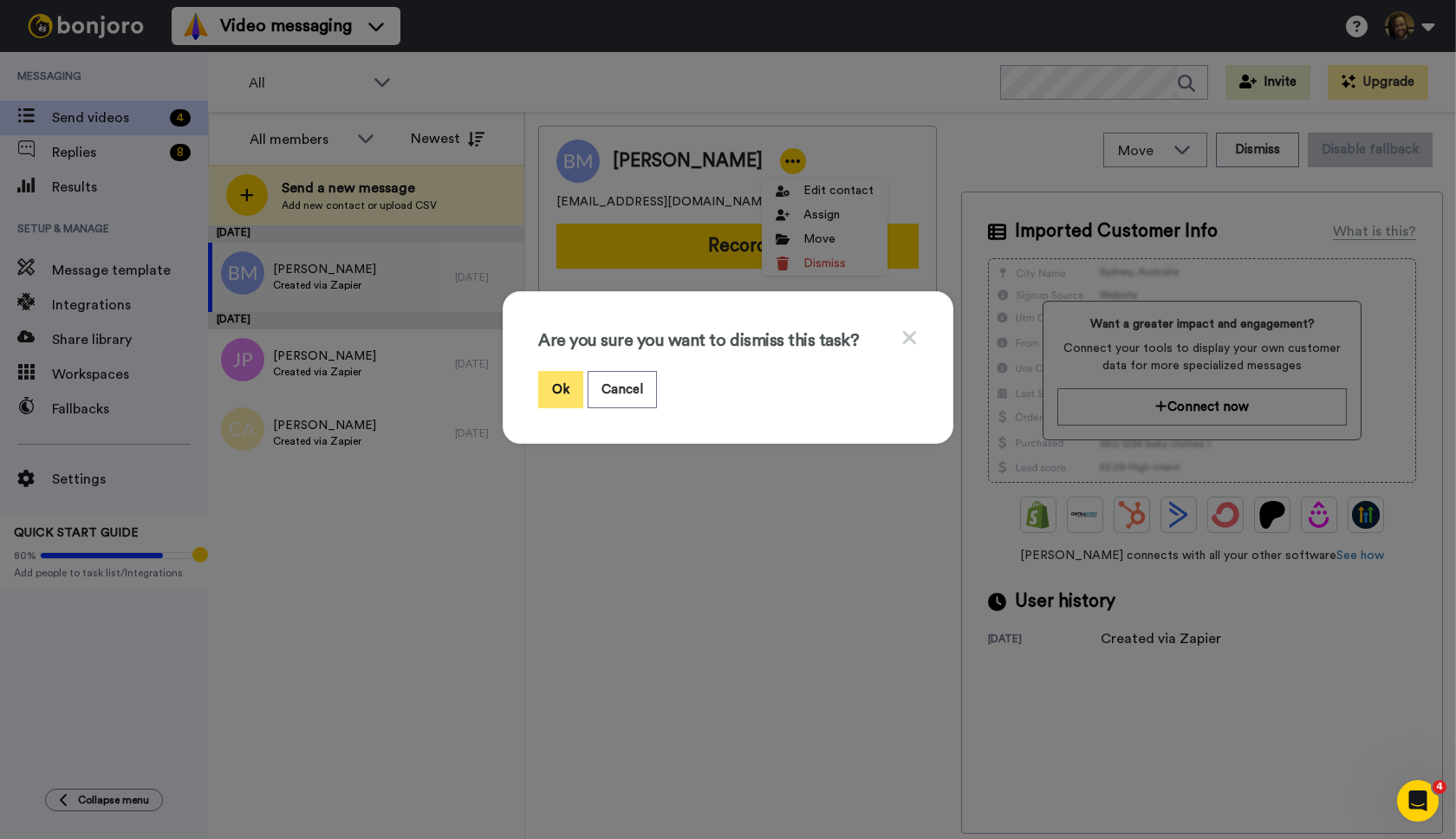
click at [556, 394] on button "Ok" at bounding box center [560, 390] width 45 height 37
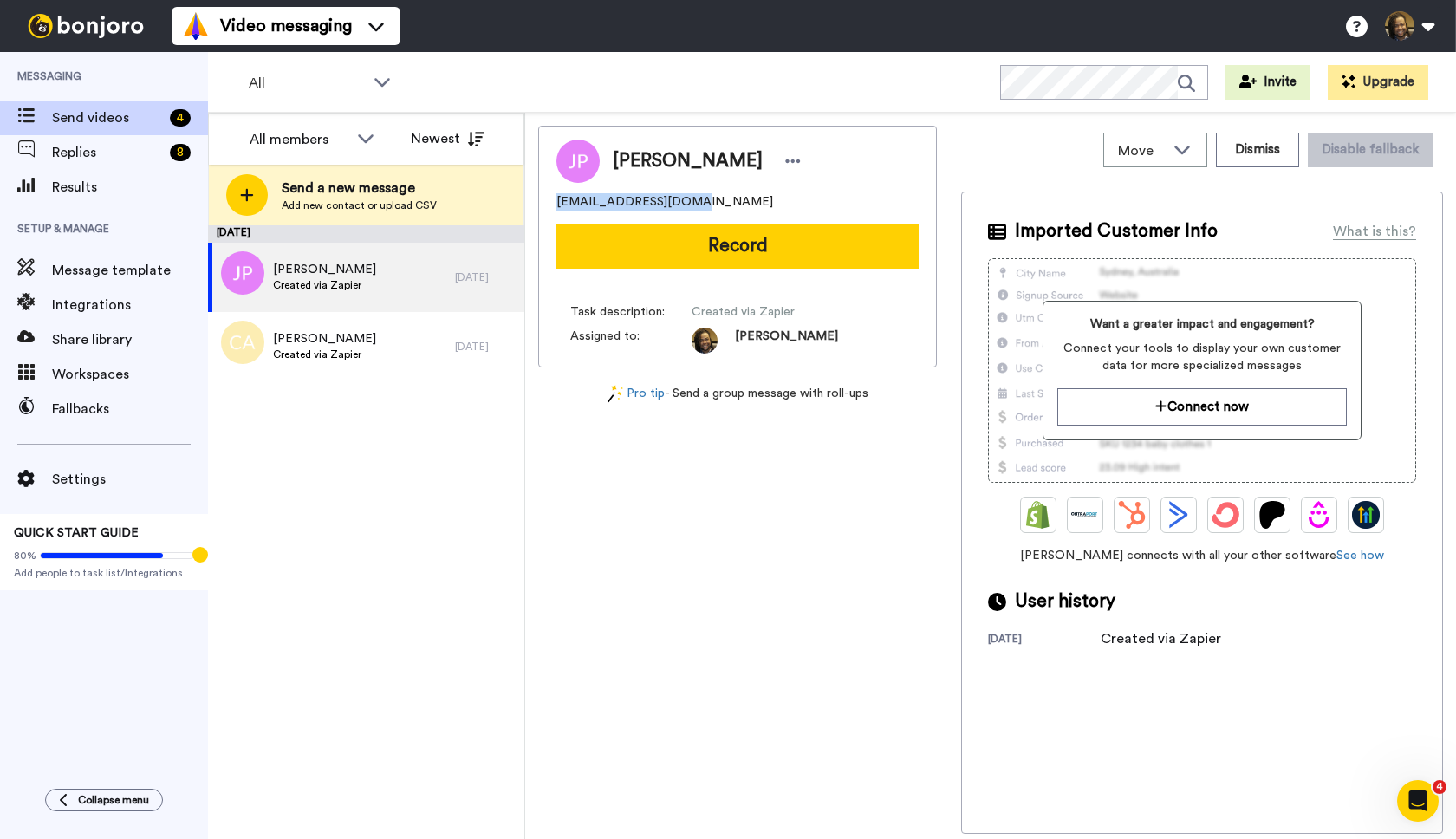
drag, startPoint x: 705, startPoint y: 206, endPoint x: 535, endPoint y: 205, distance: 170.0
click at [535, 205] on div "Move WORKSPACES View all Onboarding New Member + Add a new workspace Dismiss Di…" at bounding box center [990, 475] width 931 height 726
click at [743, 161] on div "[PERSON_NAME]" at bounding box center [709, 161] width 193 height 26
drag, startPoint x: 762, startPoint y: 161, endPoint x: 750, endPoint y: 159, distance: 12.2
click at [785, 161] on icon at bounding box center [793, 161] width 16 height 18
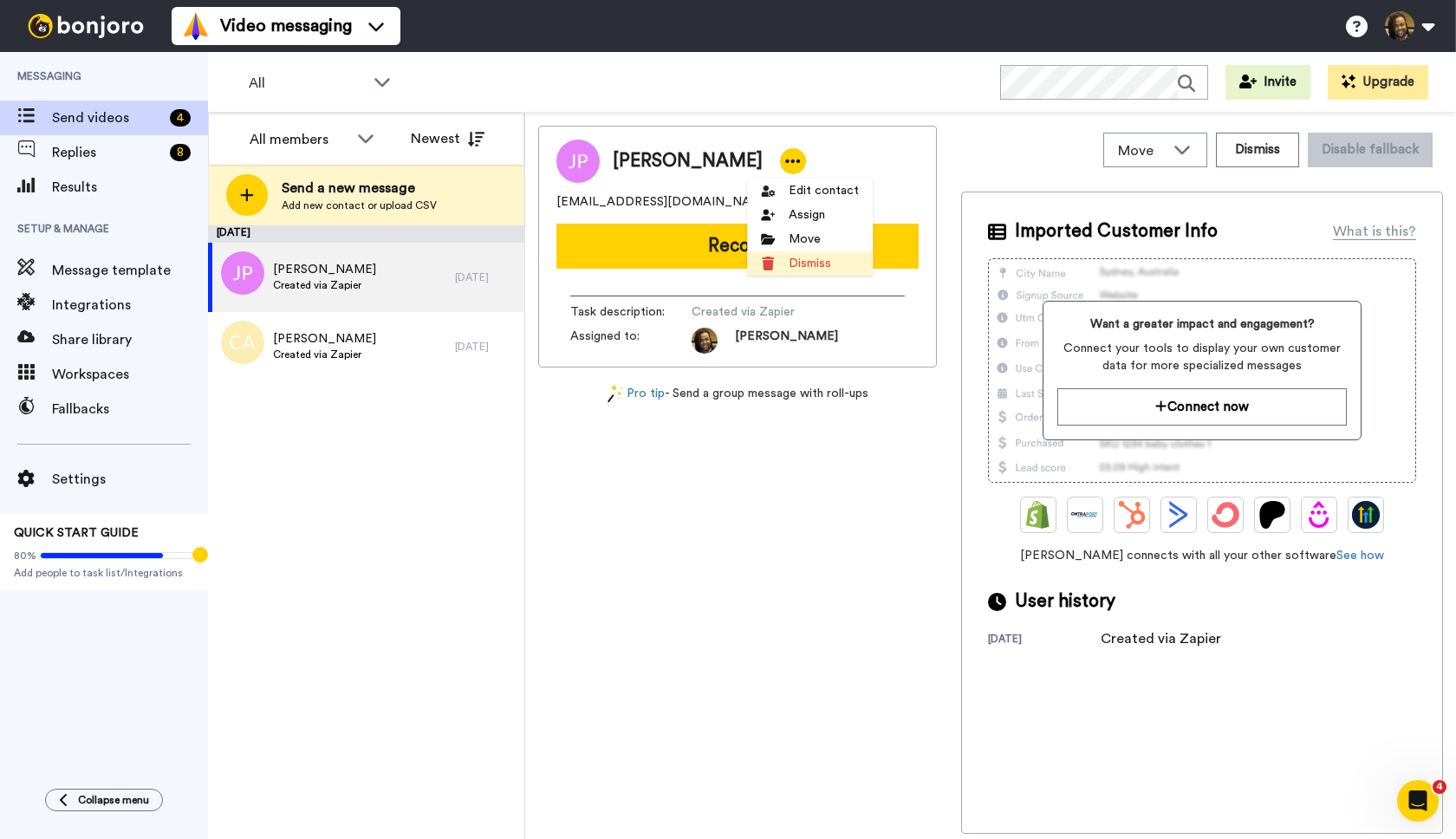
click at [810, 265] on li "Dismiss" at bounding box center [809, 263] width 126 height 25
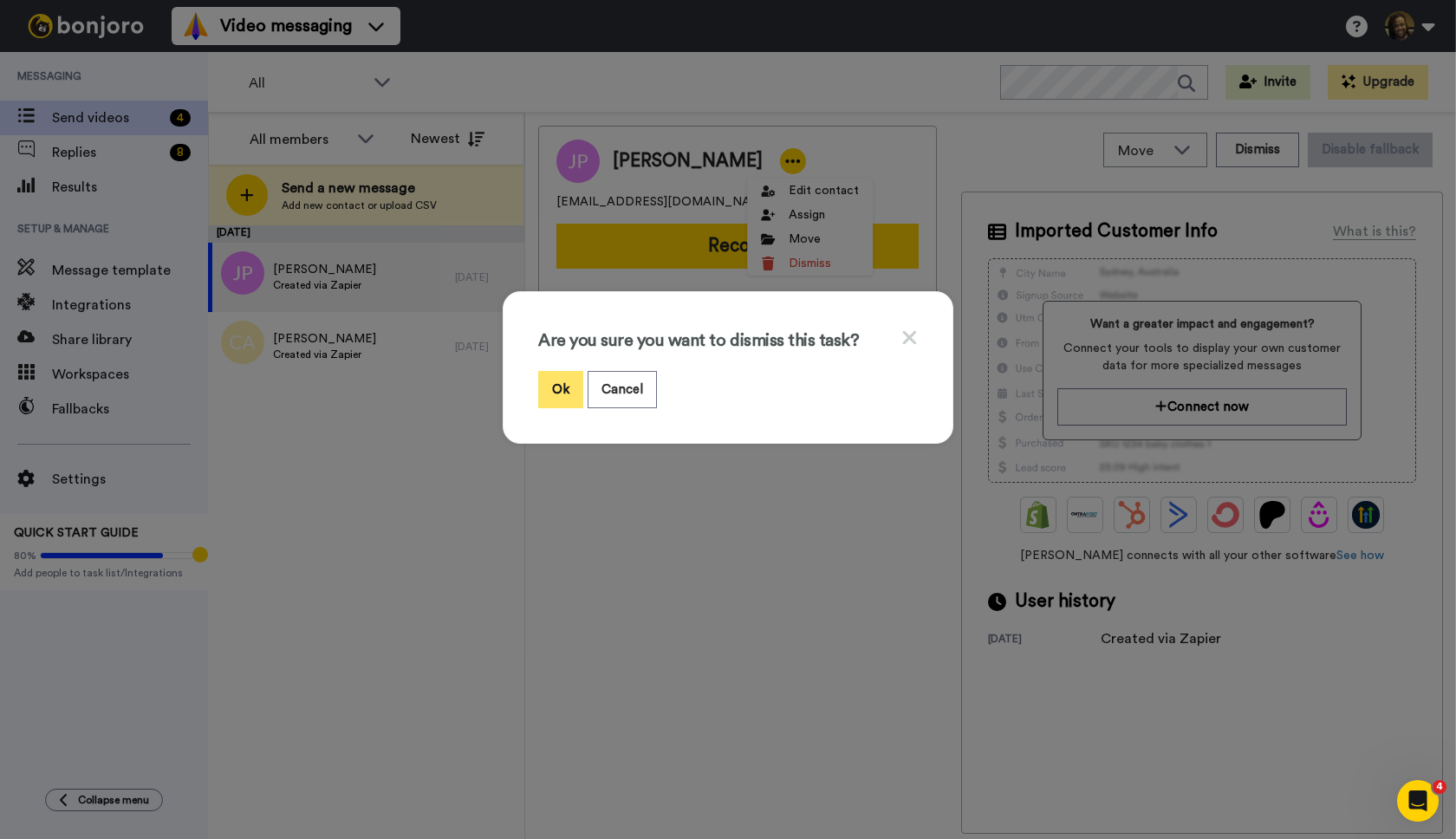
click at [562, 400] on button "Ok" at bounding box center [560, 390] width 45 height 37
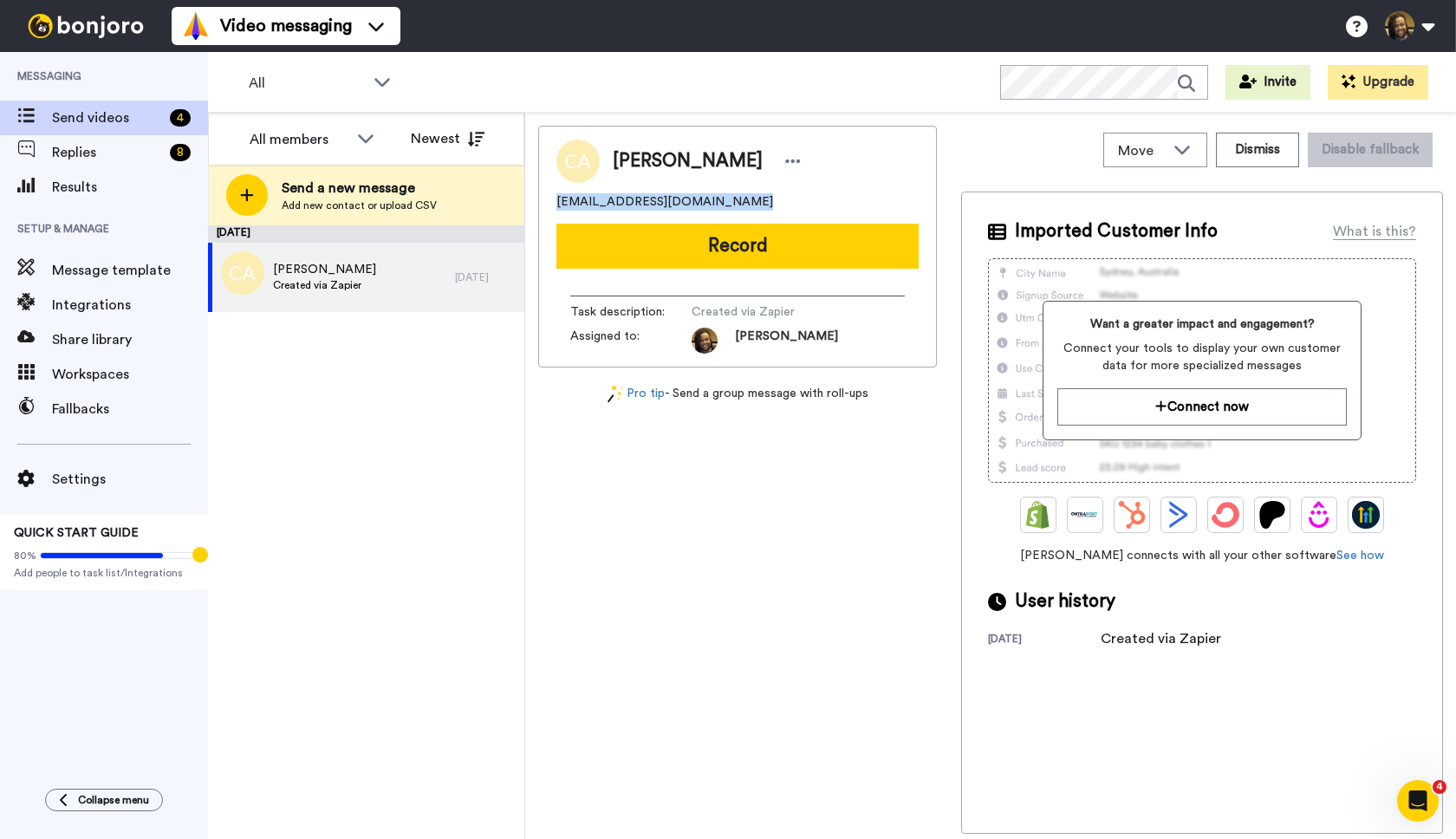
drag, startPoint x: 768, startPoint y: 197, endPoint x: 563, endPoint y: 204, distance: 205.1
click at [546, 203] on div "[PERSON_NAME] [EMAIL_ADDRESS][DOMAIN_NAME] Record Task description : Created vi…" at bounding box center [737, 246] width 398 height 241
click at [786, 162] on div at bounding box center [793, 161] width 26 height 26
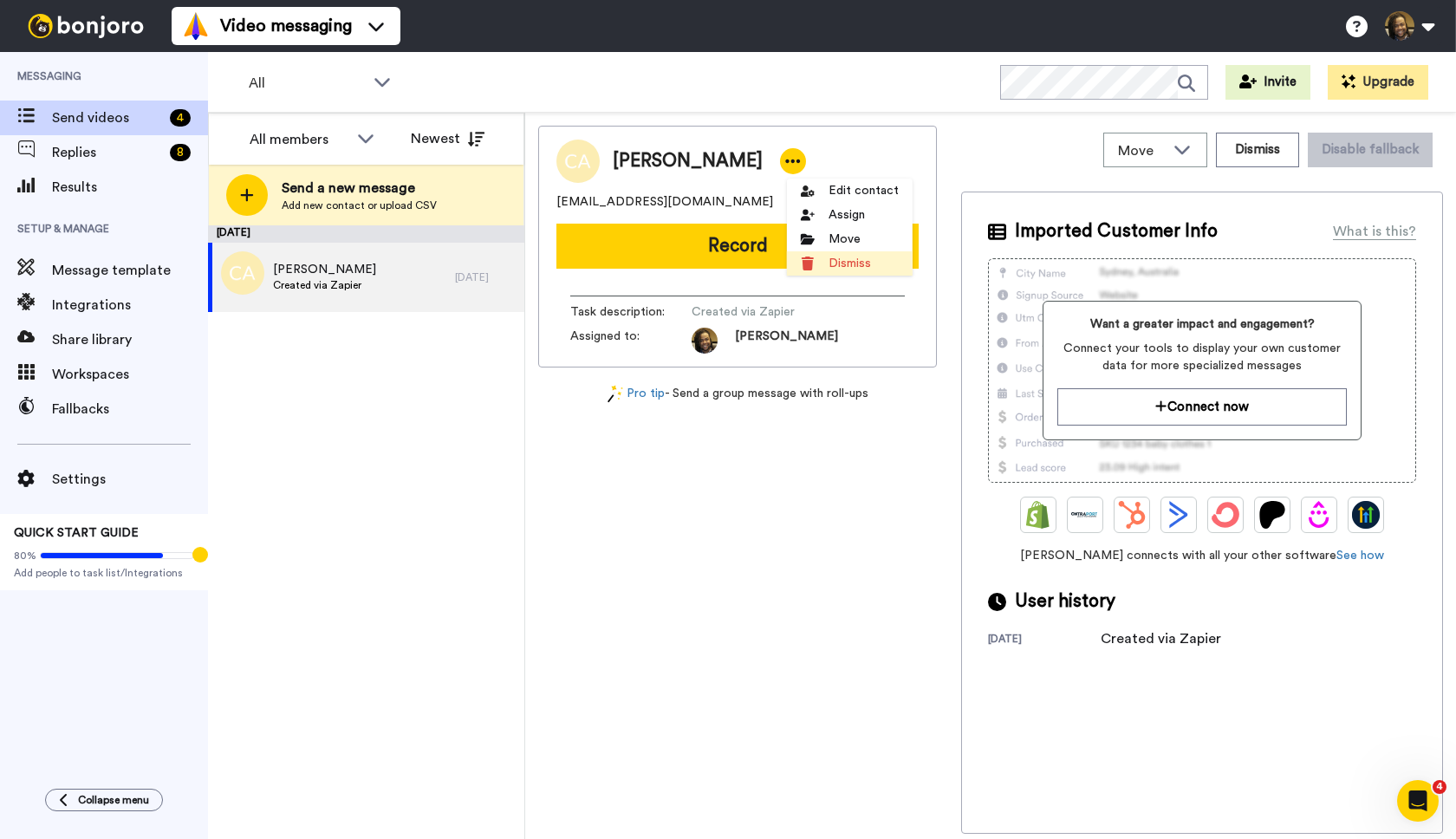
click at [831, 262] on li "Dismiss" at bounding box center [850, 263] width 126 height 25
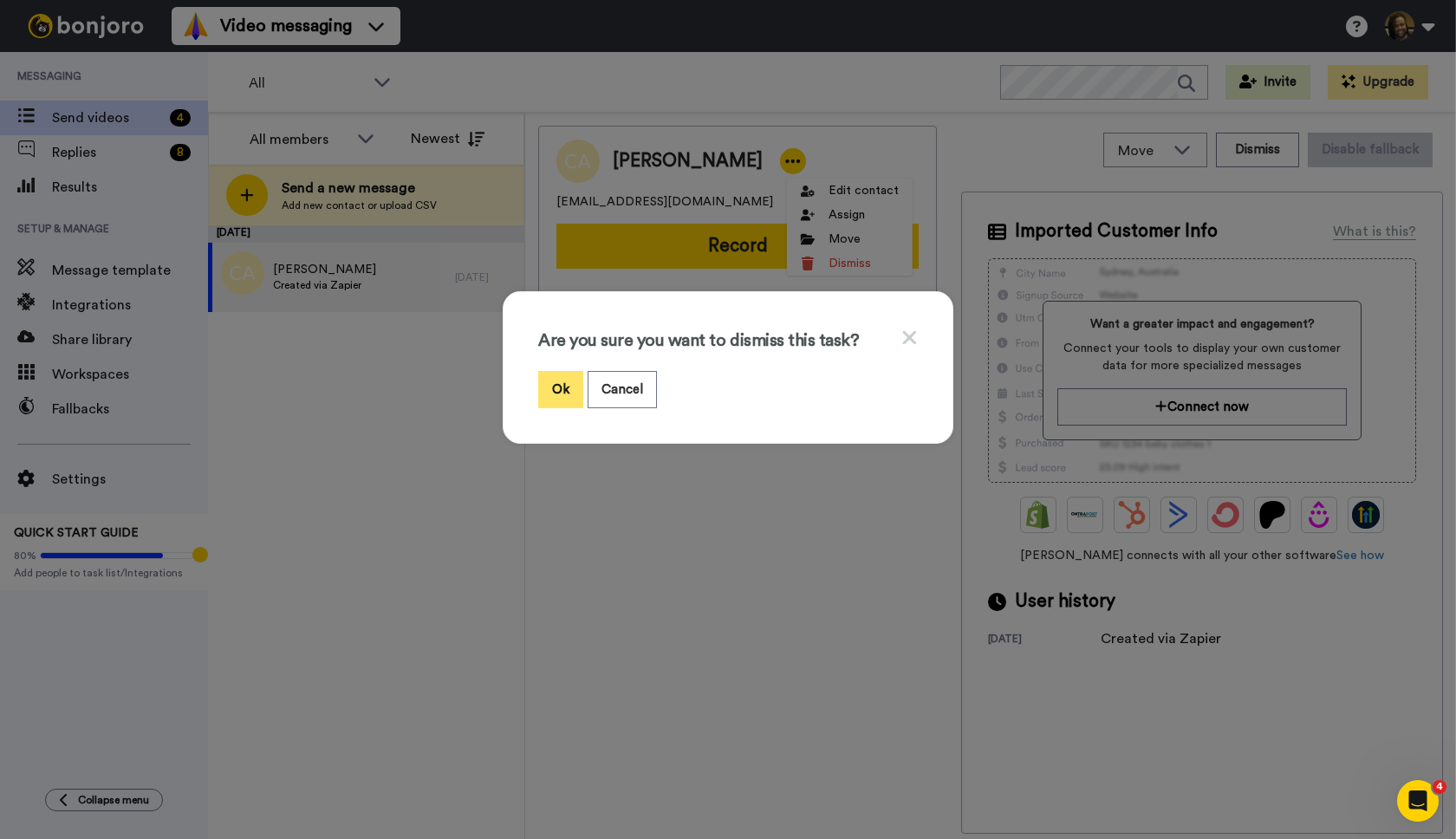
click at [569, 379] on button "Ok" at bounding box center [560, 390] width 45 height 37
